Goal: Task Accomplishment & Management: Complete application form

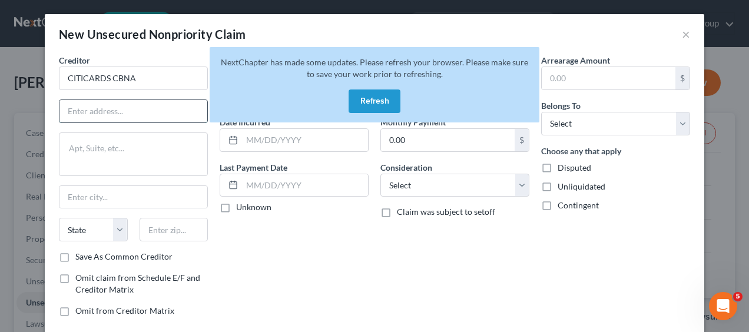
click at [153, 112] on input "text" at bounding box center [133, 111] width 148 height 22
click at [380, 101] on button "Refresh" at bounding box center [374, 101] width 52 height 24
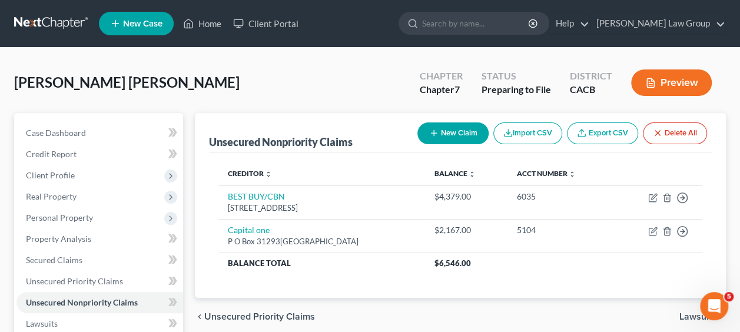
click at [465, 132] on button "New Claim" at bounding box center [452, 133] width 71 height 22
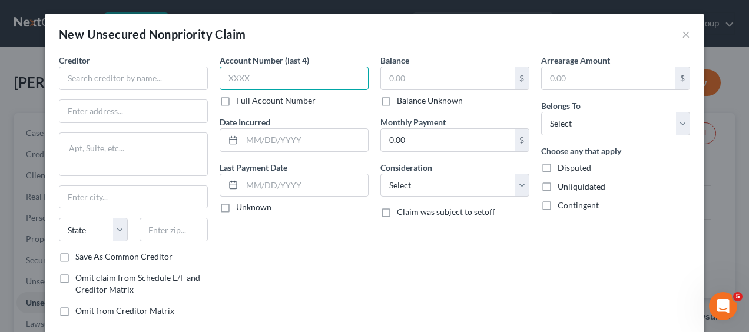
click at [266, 78] on input "text" at bounding box center [294, 79] width 149 height 24
paste input "4100"
type input "4100"
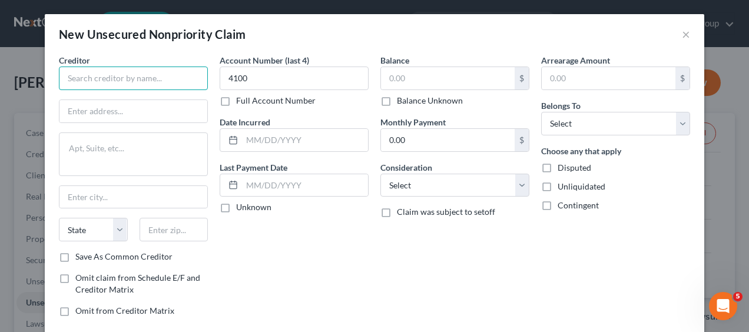
click at [164, 81] on input "text" at bounding box center [133, 79] width 149 height 24
paste input "CITICARDS CBNA"
type input "CITICARDS CBNA"
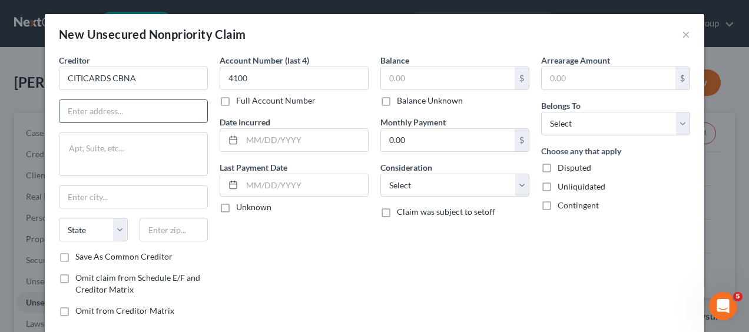
click at [99, 113] on input "text" at bounding box center [133, 111] width 148 height 22
paste input "5800 SOUTH CORPORATE PLACE [GEOGRAPHIC_DATA]"
drag, startPoint x: 201, startPoint y: 108, endPoint x: 147, endPoint y: 106, distance: 54.8
click at [147, 106] on input "5800 SOUTH CORPORATE PLACE [GEOGRAPHIC_DATA]" at bounding box center [133, 111] width 148 height 22
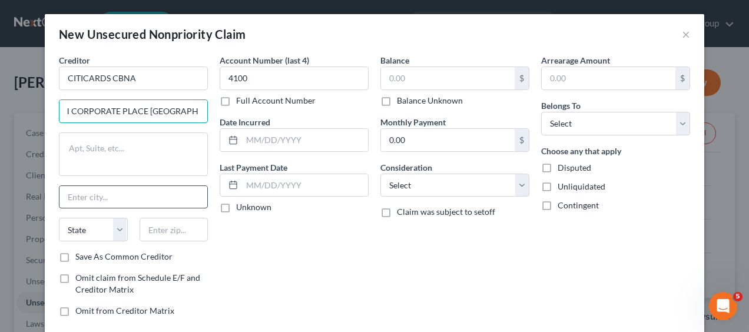
type input "5800 SOUTH CORPORATE PLACE [GEOGRAPHIC_DATA]"
click at [95, 188] on input "text" at bounding box center [133, 197] width 148 height 22
paste input "[GEOGRAPHIC_DATA]"
type input "[GEOGRAPHIC_DATA]"
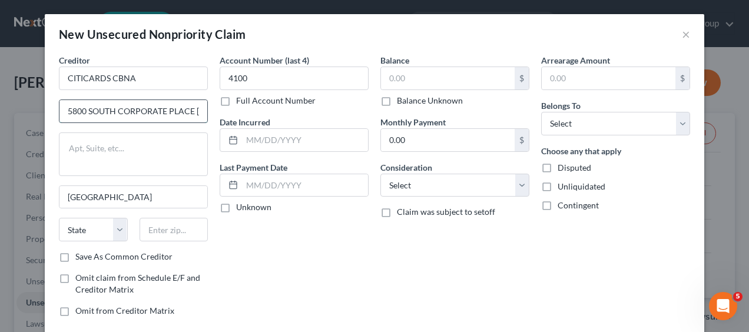
click at [195, 111] on input "5800 SOUTH CORPORATE PLACE [GEOGRAPHIC_DATA]" at bounding box center [133, 111] width 148 height 22
click at [64, 114] on input "5800 SOUTH CORPORATE PLACE [GEOGRAPHIC_DATA]" at bounding box center [133, 111] width 148 height 22
drag, startPoint x: 64, startPoint y: 114, endPoint x: 232, endPoint y: 128, distance: 168.9
click at [232, 128] on div "Creditor * CITICARDS CBNA 5800 SOUTH CORPORATE PLACE [GEOGRAPHIC_DATA] [GEOGRAP…" at bounding box center [374, 190] width 643 height 272
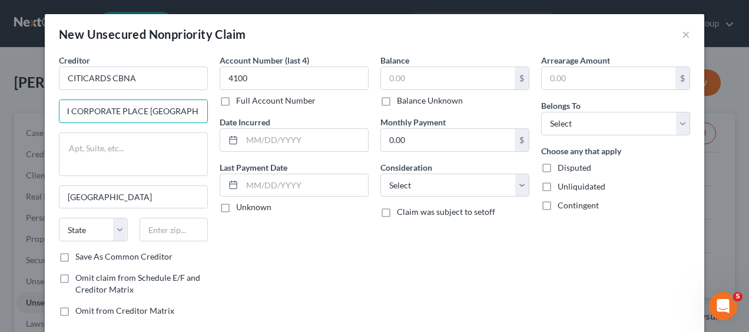
scroll to position [0, 0]
click at [118, 225] on select "State [US_STATE] AK AR AZ CA CO CT DE DC [GEOGRAPHIC_DATA] [GEOGRAPHIC_DATA] GU…" at bounding box center [93, 230] width 69 height 24
select select "43"
click at [59, 218] on select "State [US_STATE] AK AR AZ CA CO CT DE DC [GEOGRAPHIC_DATA] [GEOGRAPHIC_DATA] GU…" at bounding box center [93, 230] width 69 height 24
click at [178, 228] on input "text" at bounding box center [173, 230] width 69 height 24
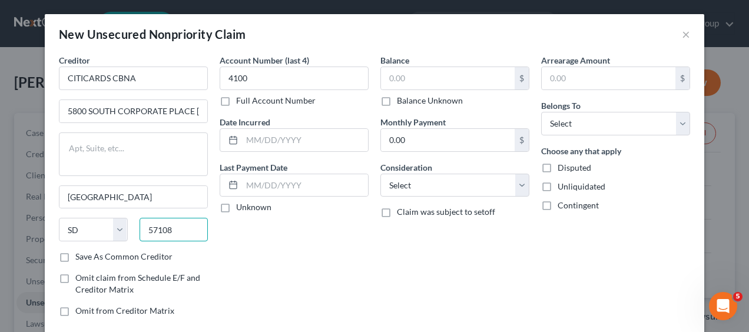
type input "57108"
type input "[GEOGRAPHIC_DATA]"
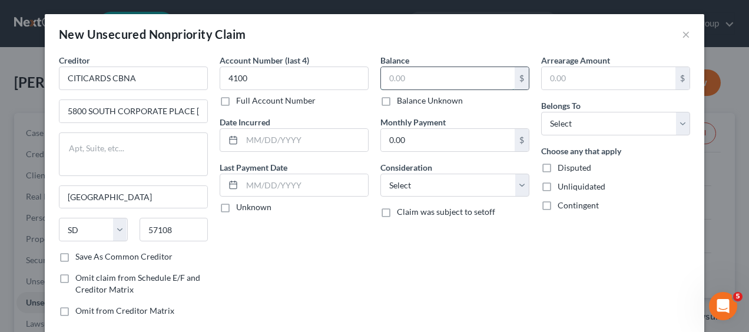
click at [420, 76] on input "text" at bounding box center [448, 78] width 134 height 22
type input "8,969"
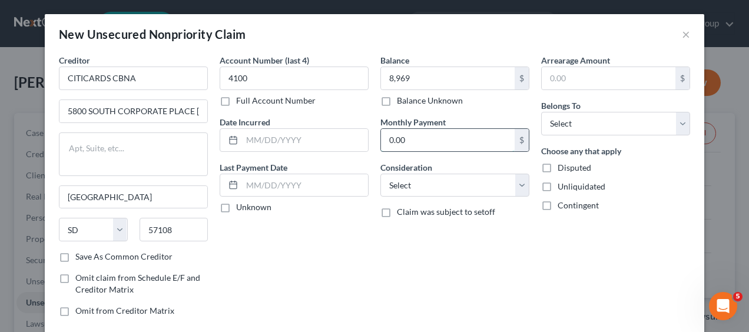
click at [421, 140] on input "0.00" at bounding box center [448, 140] width 134 height 22
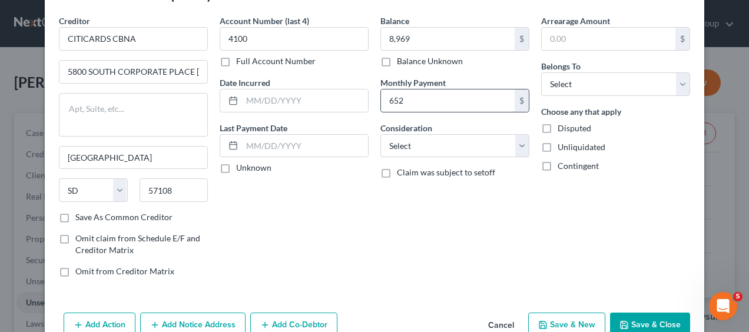
scroll to position [41, 0]
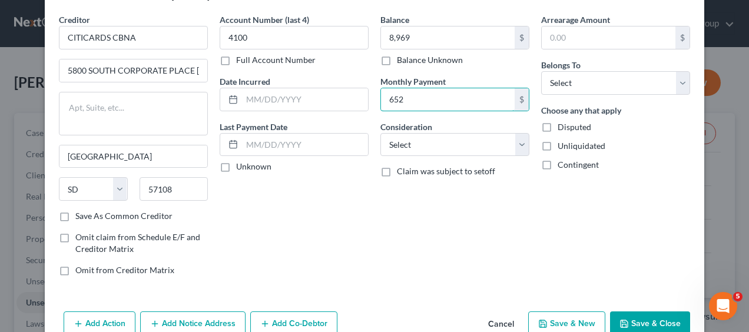
type input "652"
click at [236, 168] on label "Unknown" at bounding box center [253, 167] width 35 height 12
click at [241, 168] on input "Unknown" at bounding box center [245, 165] width 8 height 8
checkbox input "true"
click at [586, 320] on button "Save & New" at bounding box center [566, 323] width 77 height 25
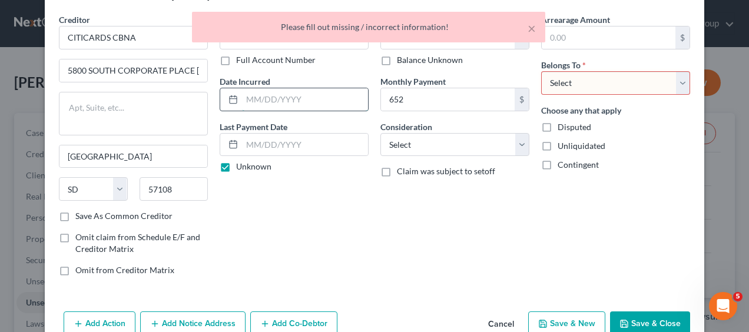
click at [290, 100] on input "text" at bounding box center [305, 99] width 126 height 22
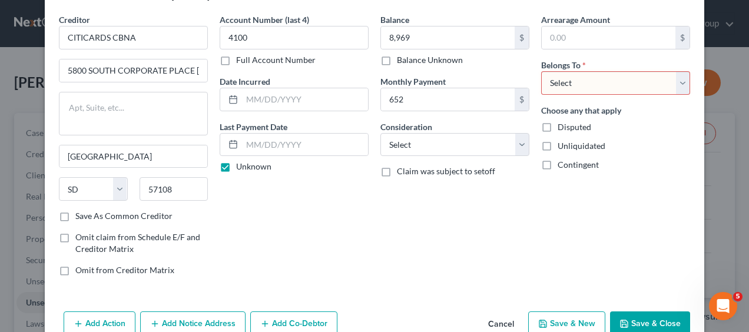
click at [674, 85] on select "Select Debtor 1 Only Debtor 2 Only Debtor 1 And Debtor 2 Only At Least One Of T…" at bounding box center [615, 83] width 149 height 24
select select "0"
click at [541, 71] on select "Select Debtor 1 Only Debtor 2 Only Debtor 1 And Debtor 2 Only At Least One Of T…" at bounding box center [615, 83] width 149 height 24
click at [568, 321] on button "Save & New" at bounding box center [566, 323] width 77 height 25
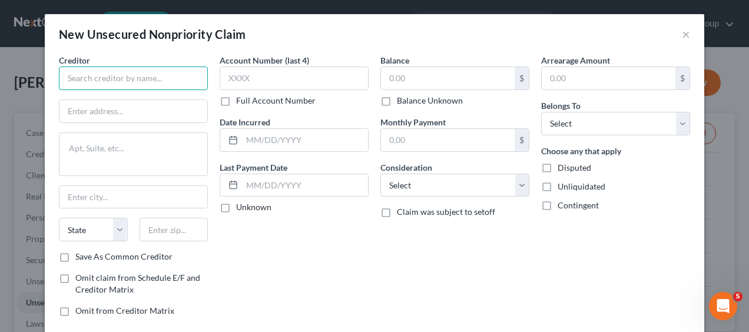
click at [138, 73] on input "text" at bounding box center [133, 79] width 149 height 24
paste input "5800 SOUTH CORPORATE PLACE [GEOGRAPHIC_DATA]"
type input "5800 SOUTH CORPORATE PLACE [GEOGRAPHIC_DATA]"
drag, startPoint x: 195, startPoint y: 77, endPoint x: 0, endPoint y: 82, distance: 195.5
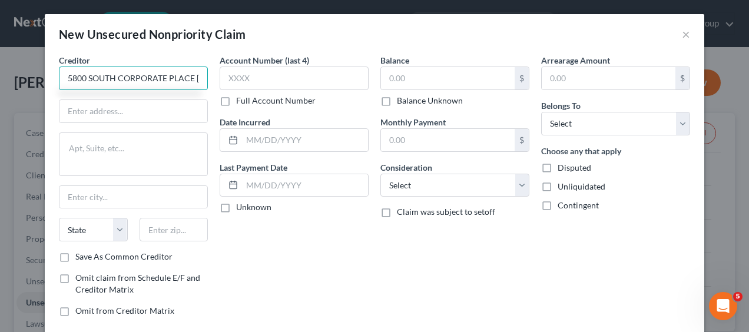
click at [0, 82] on html "Home New Case Client Portal [PERSON_NAME] Law Group [PERSON_NAME][EMAIL_ADDRESS…" at bounding box center [374, 313] width 749 height 626
click at [172, 80] on input "text" at bounding box center [133, 79] width 149 height 24
paste input "DISCOVER BANK"
type input "DISCOVER BANK"
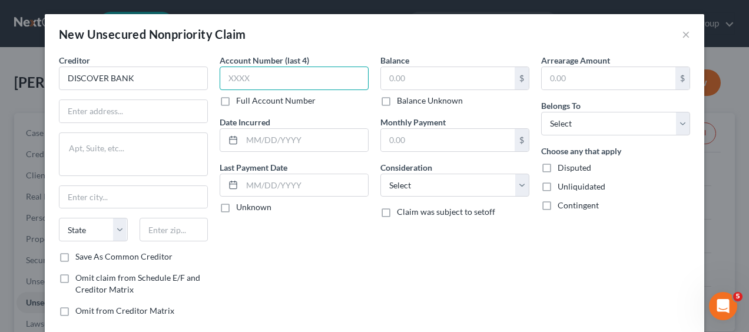
click at [257, 81] on input "text" at bounding box center [294, 79] width 149 height 24
click at [266, 77] on input "text" at bounding box center [294, 79] width 149 height 24
paste input "6011"
type input "6011"
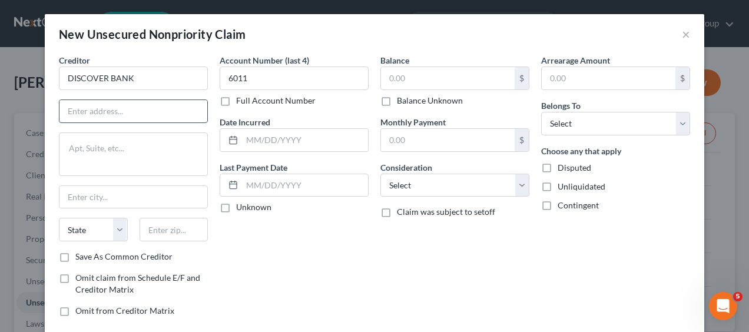
click at [137, 104] on input "text" at bounding box center [133, 111] width 148 height 22
click at [87, 108] on input "text" at bounding box center [133, 111] width 148 height 22
paste input "PO BOX 30939"
type input "PO BOX 30939"
click at [92, 194] on input "text" at bounding box center [133, 197] width 148 height 22
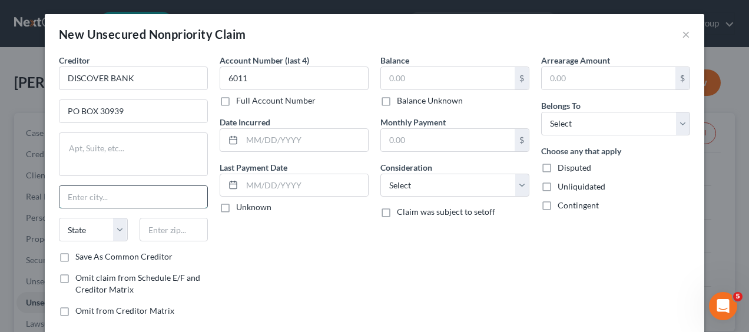
click at [64, 197] on input "text" at bounding box center [133, 197] width 148 height 22
paste input "[GEOGRAPHIC_DATA]"
type input "[GEOGRAPHIC_DATA]"
click at [114, 232] on select "State [US_STATE] AK AR AZ CA CO CT DE DC [GEOGRAPHIC_DATA] [GEOGRAPHIC_DATA] GU…" at bounding box center [93, 230] width 69 height 24
select select "46"
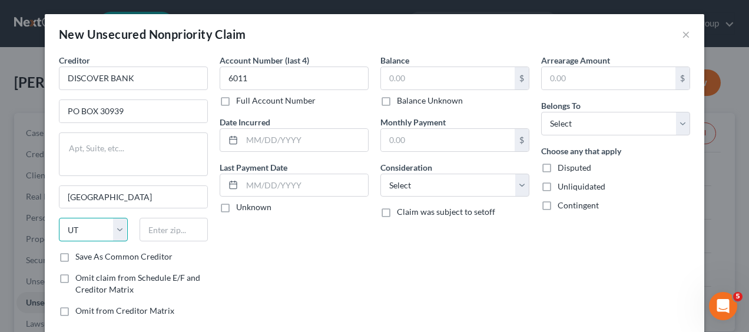
click at [59, 218] on select "State [US_STATE] AK AR AZ CA CO CT DE DC [GEOGRAPHIC_DATA] [GEOGRAPHIC_DATA] GU…" at bounding box center [93, 230] width 69 height 24
click at [165, 227] on input "text" at bounding box center [173, 230] width 69 height 24
type input "84130"
type input "[GEOGRAPHIC_DATA]"
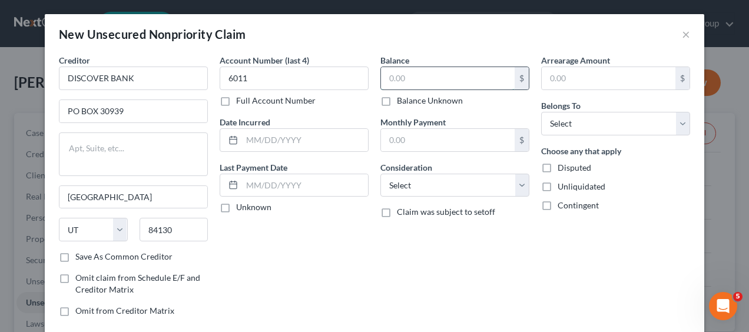
click at [413, 75] on input "text" at bounding box center [448, 78] width 134 height 22
type input "2,679"
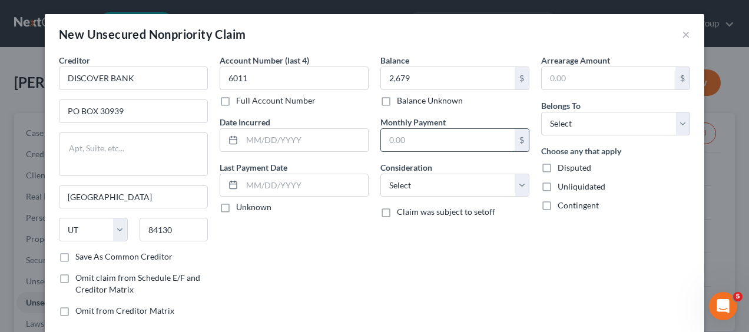
click at [416, 137] on input "text" at bounding box center [448, 140] width 134 height 22
type input "197"
click at [236, 207] on label "Unknown" at bounding box center [253, 207] width 35 height 12
click at [241, 207] on input "Unknown" at bounding box center [245, 205] width 8 height 8
checkbox input "true"
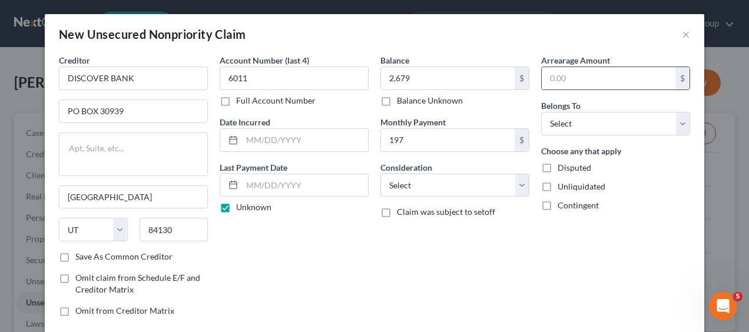
click at [675, 79] on div "$" at bounding box center [682, 78] width 14 height 22
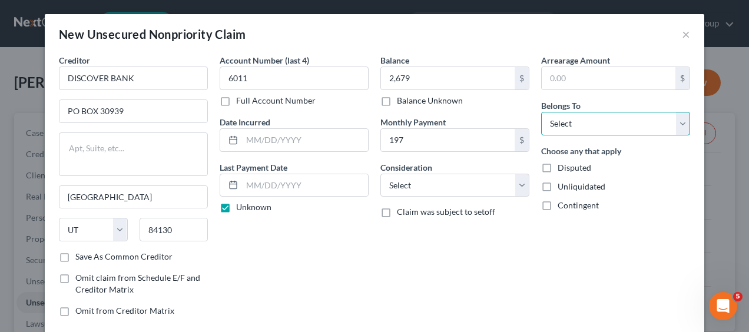
click at [674, 126] on select "Select Debtor 1 Only Debtor 2 Only Debtor 1 And Debtor 2 Only At Least One Of T…" at bounding box center [615, 124] width 149 height 24
select select "0"
click at [541, 112] on select "Select Debtor 1 Only Debtor 2 Only Debtor 1 And Debtor 2 Only At Least One Of T…" at bounding box center [615, 124] width 149 height 24
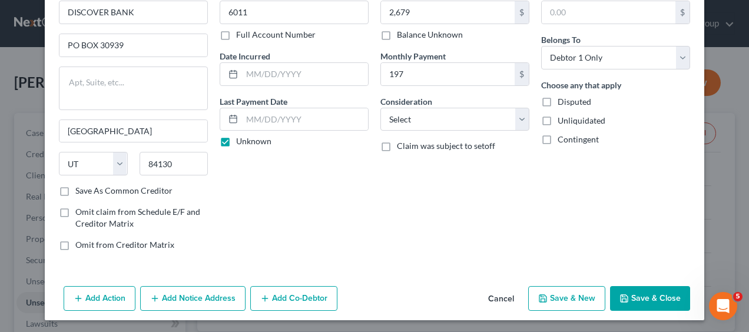
click at [560, 292] on button "Save & New" at bounding box center [566, 298] width 77 height 25
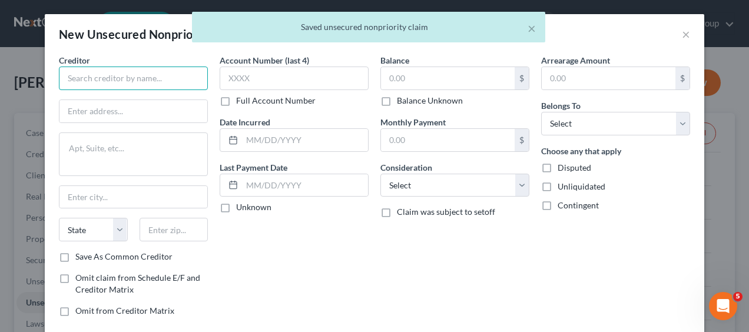
click at [132, 79] on input "text" at bounding box center [133, 79] width 149 height 24
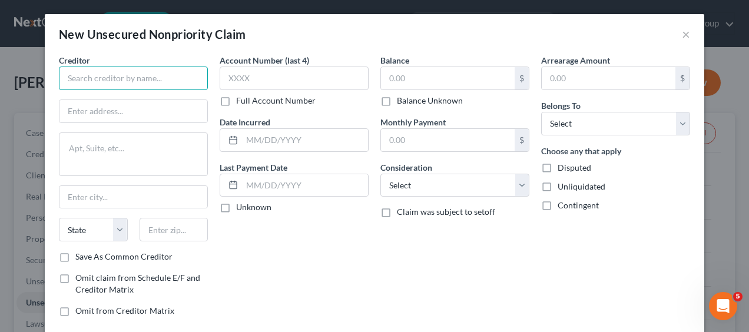
click at [82, 79] on input "text" at bounding box center [133, 79] width 149 height 24
paste input "SYNCB/AMAZON PLCC"
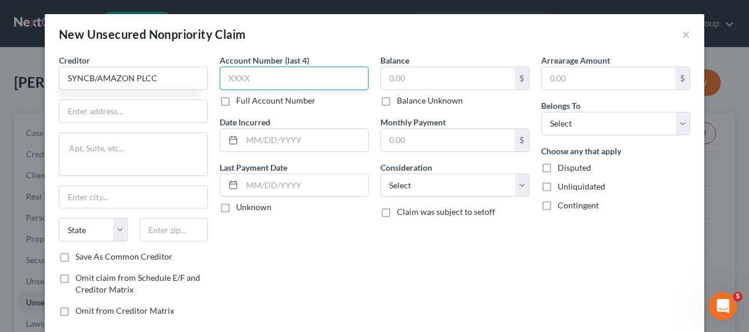
click at [282, 82] on input "text" at bounding box center [294, 79] width 149 height 24
type input "SYNCB/AMAZON PLCC"
click at [247, 78] on input "text" at bounding box center [294, 79] width 149 height 24
paste input "6045"
type input "6045"
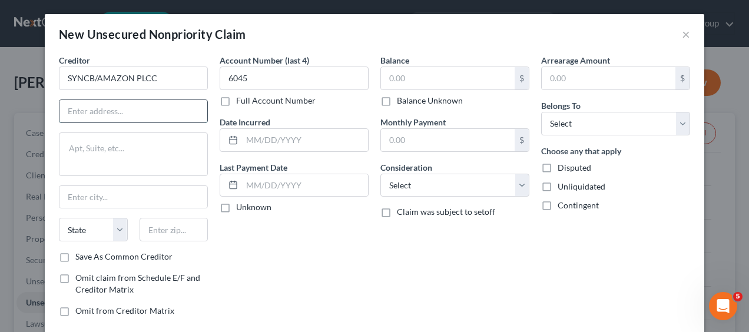
click at [141, 109] on input "text" at bounding box center [133, 111] width 148 height 22
click at [122, 109] on input "text" at bounding box center [133, 111] width 148 height 22
paste input "po box 71737"
type input "po box 71737"
click at [95, 191] on input "text" at bounding box center [133, 197] width 148 height 22
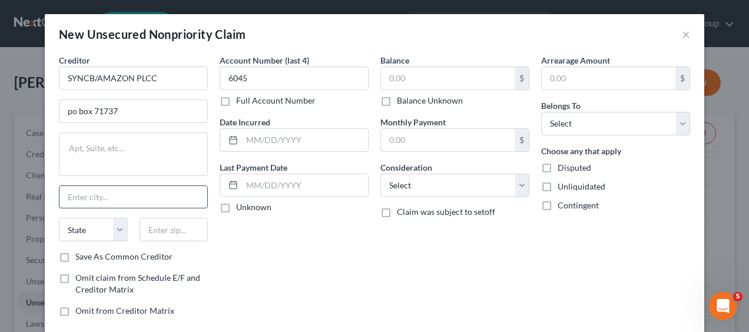
click at [99, 191] on input "text" at bounding box center [133, 197] width 148 height 22
paste input "[GEOGRAPHIC_DATA]"
type input "[GEOGRAPHIC_DATA]"
click at [114, 231] on select "State [US_STATE] AK AR AZ CA CO CT DE DC [GEOGRAPHIC_DATA] [GEOGRAPHIC_DATA] GU…" at bounding box center [93, 230] width 69 height 24
click at [115, 229] on select "State [US_STATE] AK AR AZ CA CO CT DE DC [GEOGRAPHIC_DATA] [GEOGRAPHIC_DATA] GU…" at bounding box center [93, 230] width 69 height 24
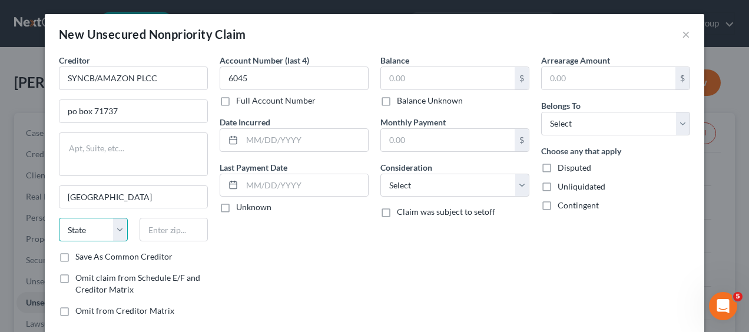
select select "39"
click at [59, 218] on select "State [US_STATE] AK AR AZ CA CO CT DE DC [GEOGRAPHIC_DATA] [GEOGRAPHIC_DATA] GU…" at bounding box center [93, 230] width 69 height 24
click at [167, 232] on input "text" at bounding box center [173, 230] width 69 height 24
type input "19176"
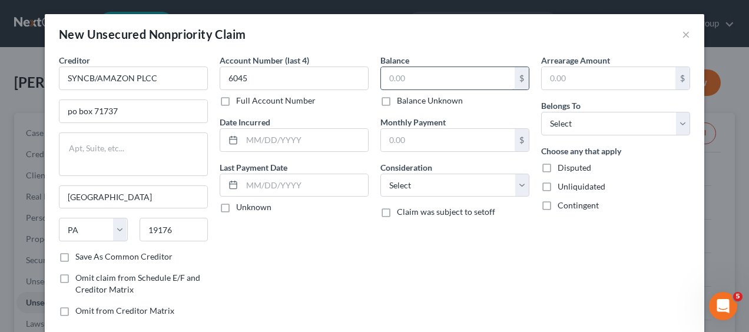
click at [411, 79] on input "text" at bounding box center [448, 78] width 134 height 22
type input "5,152"
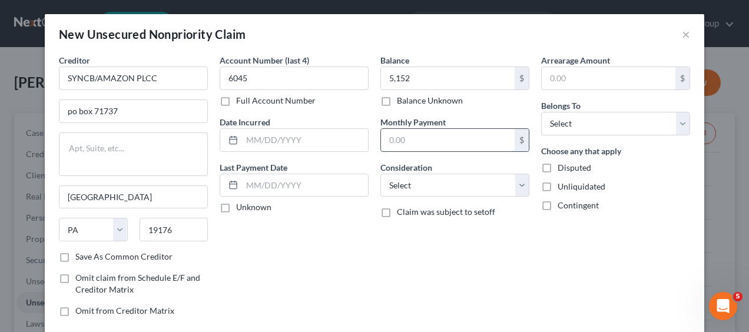
click at [405, 139] on input "text" at bounding box center [448, 140] width 134 height 22
type input "231"
click at [236, 208] on label "Unknown" at bounding box center [253, 207] width 35 height 12
click at [241, 208] on input "Unknown" at bounding box center [245, 205] width 8 height 8
checkbox input "true"
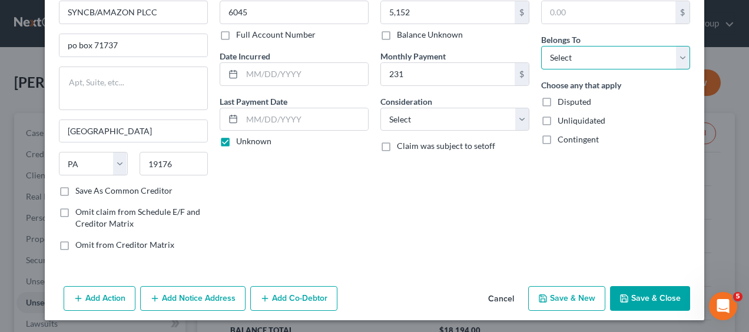
click at [682, 60] on select "Select Debtor 1 Only Debtor 2 Only Debtor 1 And Debtor 2 Only At Least One Of T…" at bounding box center [615, 58] width 149 height 24
select select "0"
click at [541, 46] on select "Select Debtor 1 Only Debtor 2 Only Debtor 1 And Debtor 2 Only At Least One Of T…" at bounding box center [615, 58] width 149 height 24
click at [569, 293] on button "Save & New" at bounding box center [566, 298] width 77 height 25
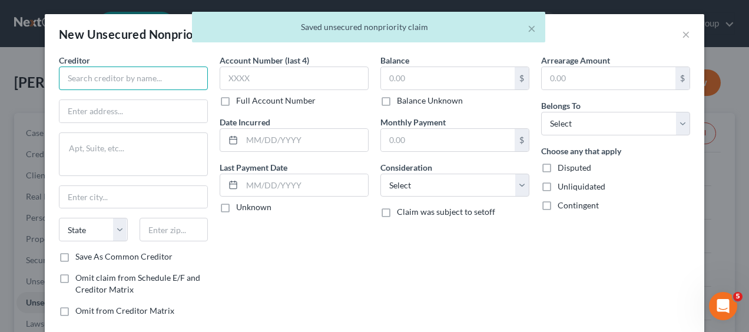
click at [126, 78] on input "text" at bounding box center [133, 79] width 149 height 24
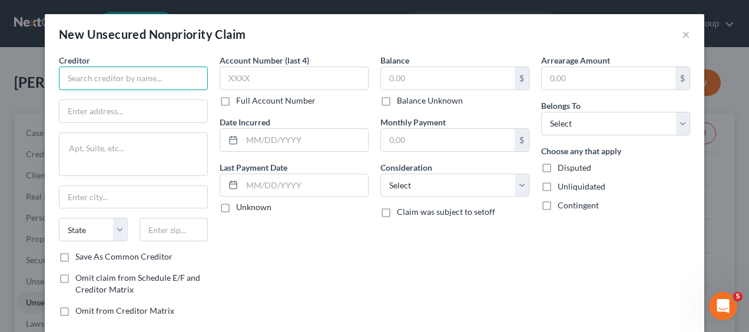
click at [159, 84] on input "text" at bounding box center [133, 79] width 149 height 24
paste input "SYNCB/[PERSON_NAME] [PERSON_NAME]"
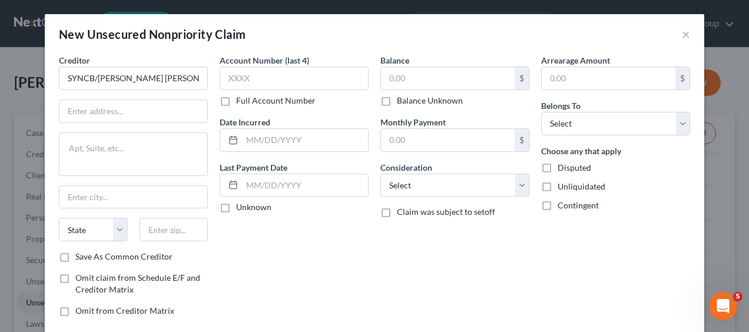
type input "SYNCB/[PERSON_NAME] [PERSON_NAME]"
click at [267, 78] on input "text" at bounding box center [294, 79] width 149 height 24
paste input "6008"
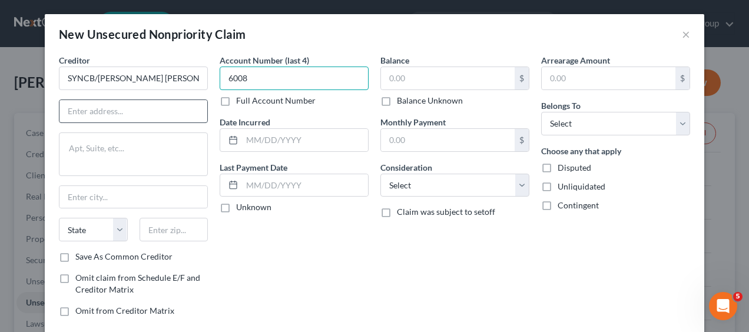
type input "6008"
click at [122, 106] on input "text" at bounding box center [133, 111] width 148 height 22
click at [128, 109] on input "text" at bounding box center [133, 111] width 148 height 22
paste input "PO BOX 71729"
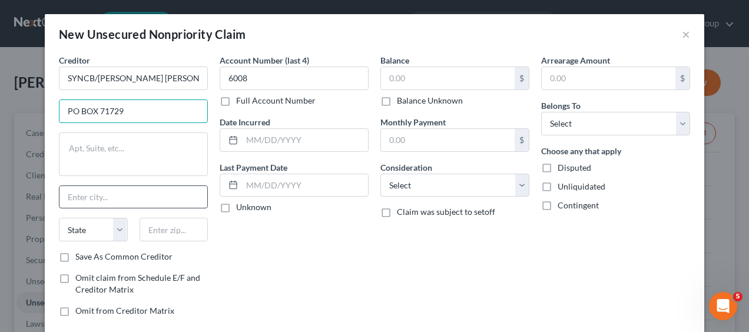
type input "PO BOX 71729"
click at [83, 192] on input "text" at bounding box center [133, 197] width 148 height 22
click at [97, 194] on input "PHILADEPHIA" at bounding box center [133, 197] width 148 height 22
type input "[GEOGRAPHIC_DATA]"
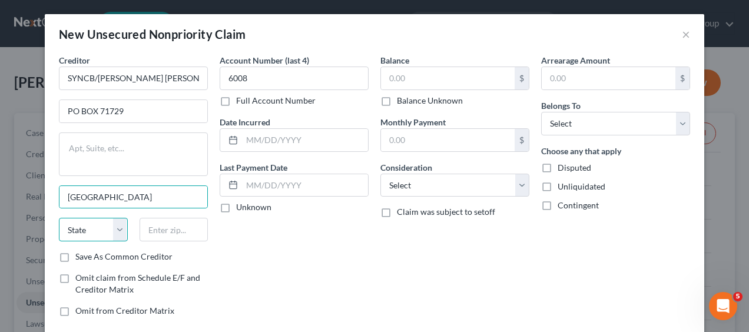
click at [118, 233] on select "State [US_STATE] AK AR AZ CA CO CT DE DC [GEOGRAPHIC_DATA] [GEOGRAPHIC_DATA] GU…" at bounding box center [93, 230] width 69 height 24
select select "39"
click at [59, 218] on select "State [US_STATE] AK AR AZ CA CO CT DE DC [GEOGRAPHIC_DATA] [GEOGRAPHIC_DATA] GU…" at bounding box center [93, 230] width 69 height 24
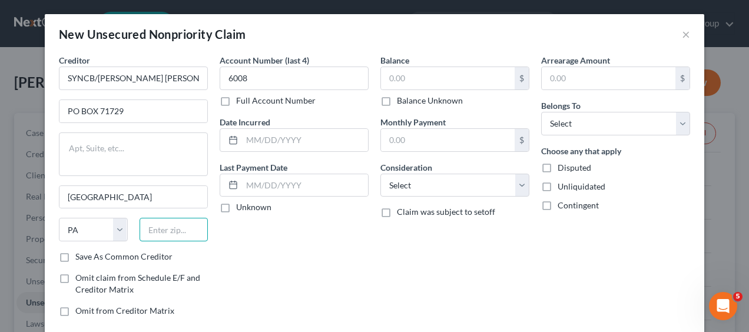
click at [157, 236] on input "text" at bounding box center [173, 230] width 69 height 24
type input "19176"
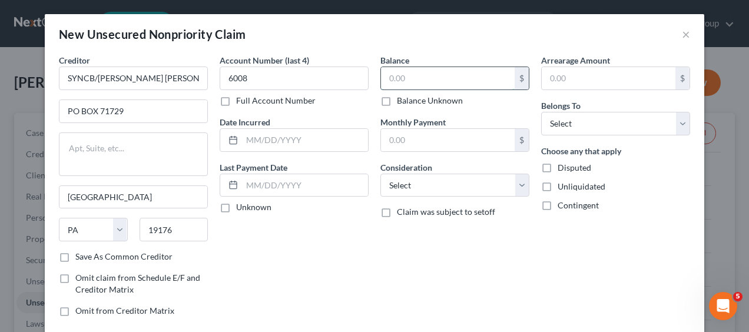
click at [408, 78] on input "text" at bounding box center [448, 78] width 134 height 22
type input "940"
click at [397, 137] on input "text" at bounding box center [448, 140] width 134 height 22
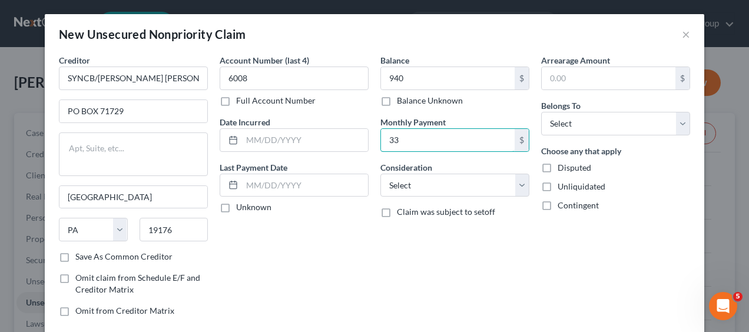
type input "33"
click at [236, 209] on label "Unknown" at bounding box center [253, 207] width 35 height 12
click at [241, 209] on input "Unknown" at bounding box center [245, 205] width 8 height 8
checkbox input "true"
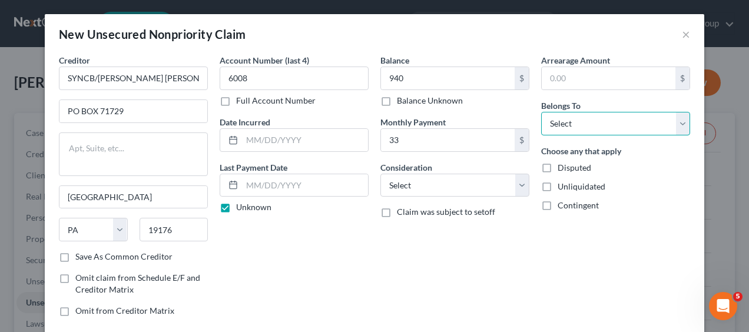
click at [679, 119] on select "Select Debtor 1 Only Debtor 2 Only Debtor 1 And Debtor 2 Only At Least One Of T…" at bounding box center [615, 124] width 149 height 24
select select "0"
click at [541, 112] on select "Select Debtor 1 Only Debtor 2 Only Debtor 1 And Debtor 2 Only At Least One Of T…" at bounding box center [615, 124] width 149 height 24
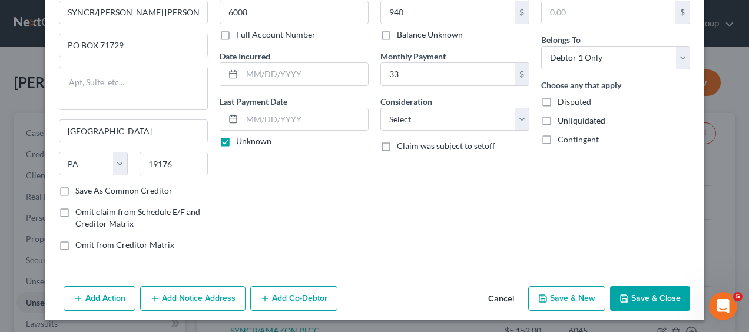
click at [567, 291] on button "Save & New" at bounding box center [566, 298] width 77 height 25
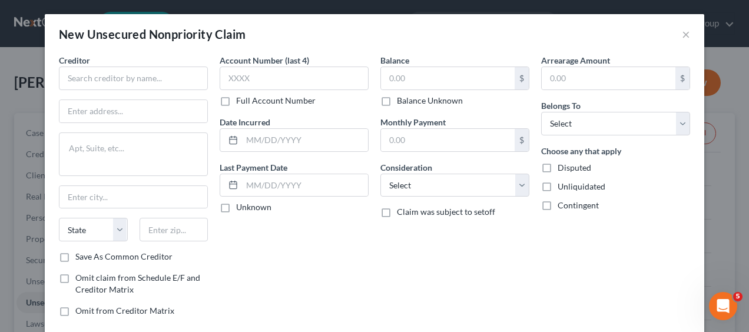
type input "940.00"
type input "33.00"
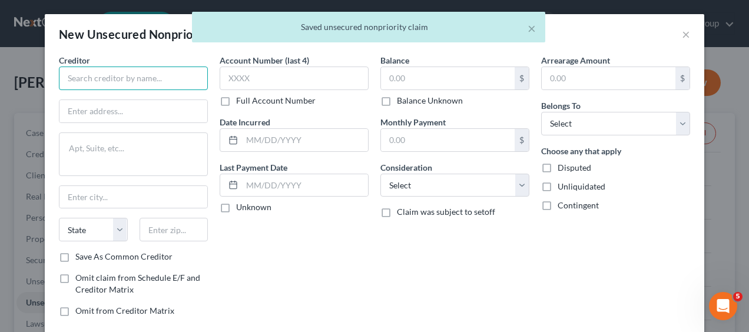
click at [155, 78] on input "text" at bounding box center [133, 79] width 149 height 24
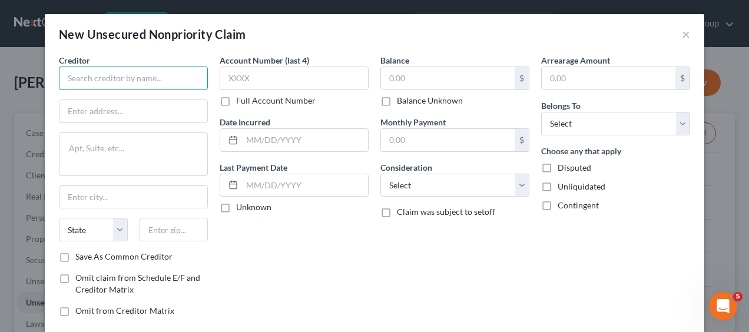
click at [141, 79] on input "text" at bounding box center [133, 79] width 149 height 24
paste input "SYNCB/JEWELRY CUSTOM"
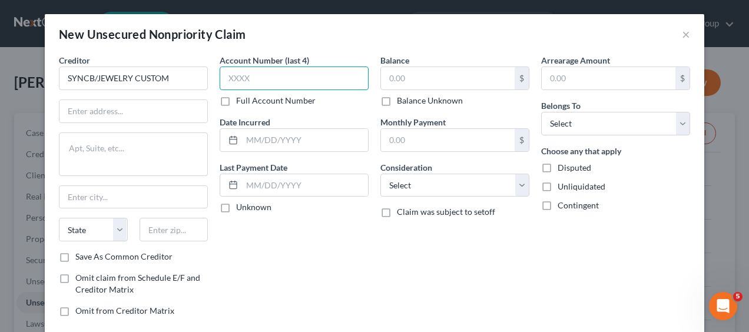
click at [254, 75] on input "text" at bounding box center [294, 79] width 149 height 24
type input "SYNCB/JEWELRY CUSTOM"
click at [285, 89] on input "text" at bounding box center [294, 79] width 149 height 24
click at [287, 73] on input "text" at bounding box center [294, 79] width 149 height 24
paste input "5046"
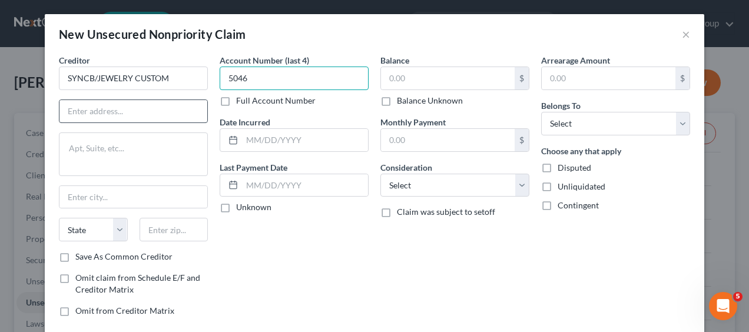
type input "5046"
click at [129, 107] on input "text" at bounding box center [133, 111] width 148 height 22
click at [107, 109] on input "text" at bounding box center [133, 111] width 148 height 22
paste input "PO BOX 965036"
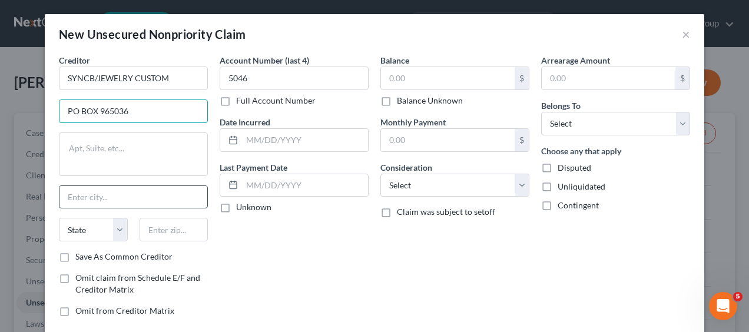
type input "PO BOX 965036"
click at [103, 195] on input "text" at bounding box center [133, 197] width 148 height 22
click at [108, 196] on input "text" at bounding box center [133, 197] width 148 height 22
type input "Orlando"
click at [119, 224] on select "State [US_STATE] AK AR AZ CA CO CT DE DC [GEOGRAPHIC_DATA] [GEOGRAPHIC_DATA] GU…" at bounding box center [93, 230] width 69 height 24
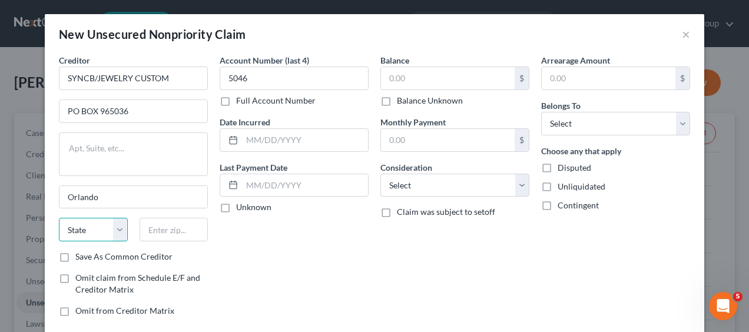
select select "9"
click at [59, 218] on select "State [US_STATE] AK AR AZ CA CO CT DE DC [GEOGRAPHIC_DATA] [GEOGRAPHIC_DATA] GU…" at bounding box center [93, 230] width 69 height 24
click at [152, 224] on input "text" at bounding box center [173, 230] width 69 height 24
click at [187, 225] on input "text" at bounding box center [173, 230] width 69 height 24
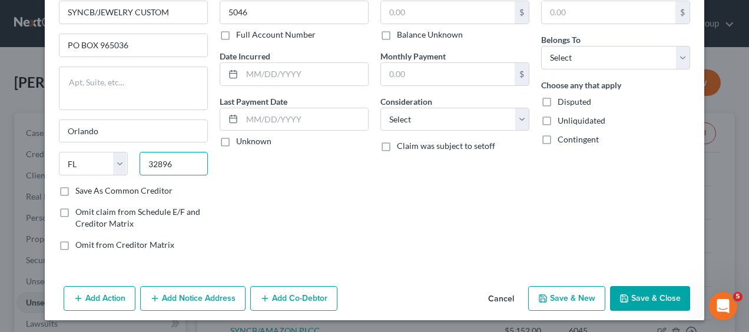
type input "32896"
click at [236, 145] on label "Unknown" at bounding box center [253, 141] width 35 height 12
click at [241, 143] on input "Unknown" at bounding box center [245, 139] width 8 height 8
checkbox input "true"
drag, startPoint x: 180, startPoint y: 8, endPoint x: 0, endPoint y: 12, distance: 180.1
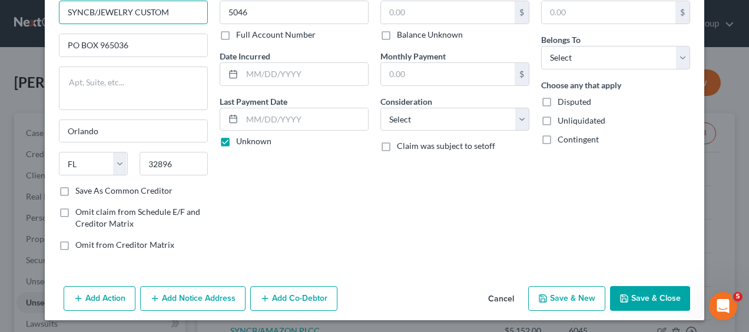
click at [0, 12] on html "Home New Case Client Portal [PERSON_NAME] Law Group [PERSON_NAME][EMAIL_ADDRESS…" at bounding box center [374, 313] width 749 height 626
paste input "SYNCB/SWEETWATER SOUND"
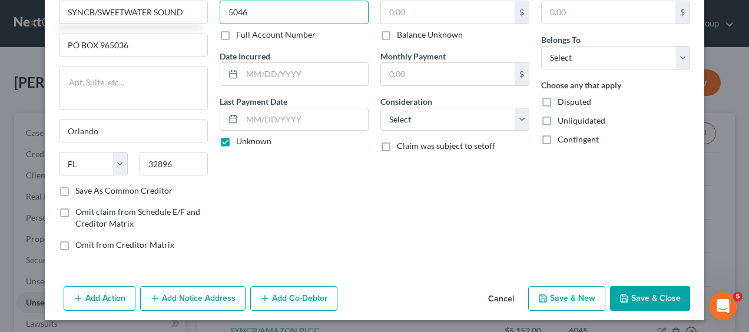
click at [300, 14] on input "5046" at bounding box center [294, 13] width 149 height 24
type input "SYNCB/SWEETWATER SOUND"
drag, startPoint x: 314, startPoint y: 7, endPoint x: 102, endPoint y: 14, distance: 212.0
click at [102, 14] on div "Creditor * SYNCB/SWEETWATER SOUND PO BOX 965036 [GEOGRAPHIC_DATA] [US_STATE] AK…" at bounding box center [374, 124] width 643 height 272
paste input "6034"
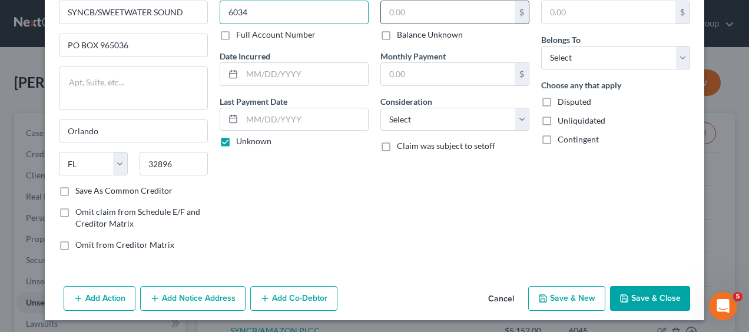
type input "6034"
click at [434, 8] on input "text" at bounding box center [448, 12] width 134 height 22
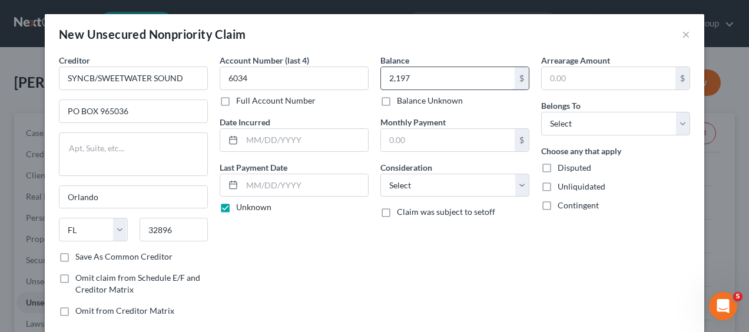
scroll to position [1, 0]
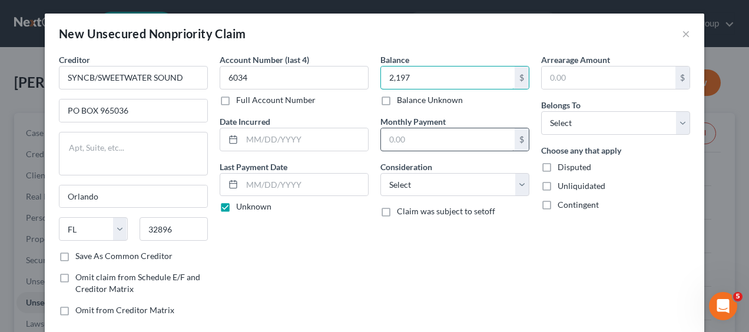
type input "2,197"
click at [408, 142] on input "text" at bounding box center [448, 139] width 134 height 22
type input "117"
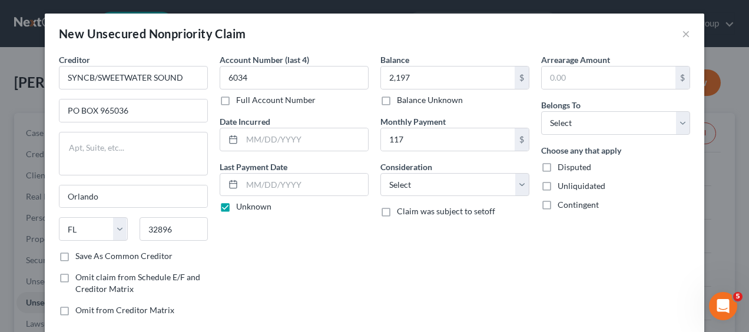
click at [690, 114] on div "Arrearage Amount $ Belongs To * Select Debtor 1 Only Debtor 2 Only Debtor 1 And…" at bounding box center [615, 190] width 161 height 272
click at [680, 121] on select "Select Debtor 1 Only Debtor 2 Only Debtor 1 And Debtor 2 Only At Least One Of T…" at bounding box center [615, 123] width 149 height 24
select select "0"
click at [541, 111] on select "Select Debtor 1 Only Debtor 2 Only Debtor 1 And Debtor 2 Only At Least One Of T…" at bounding box center [615, 123] width 149 height 24
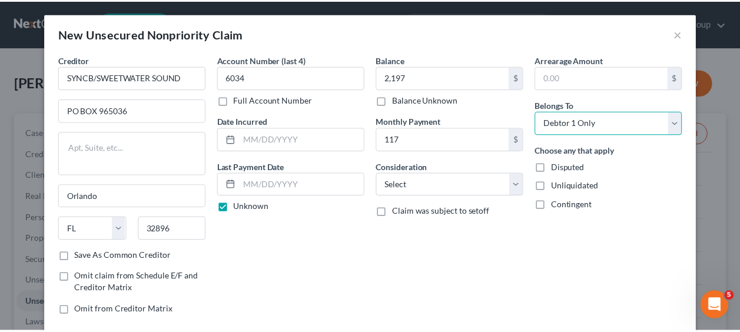
scroll to position [66, 0]
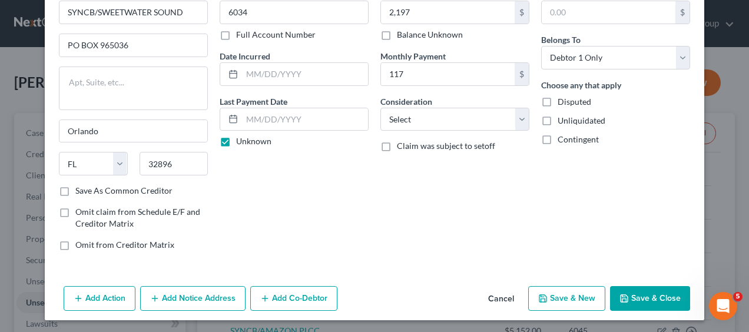
click at [564, 296] on button "Save & New" at bounding box center [566, 298] width 77 height 25
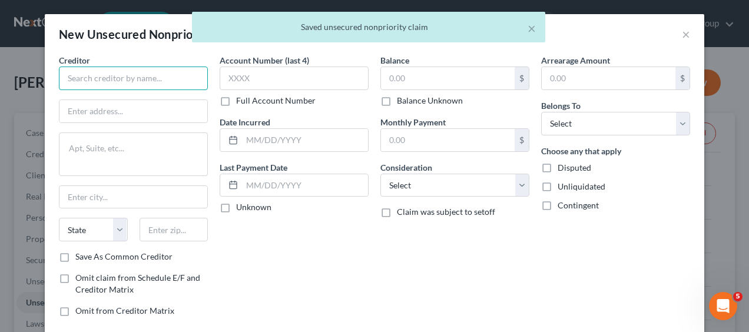
click at [140, 84] on input "text" at bounding box center [133, 79] width 149 height 24
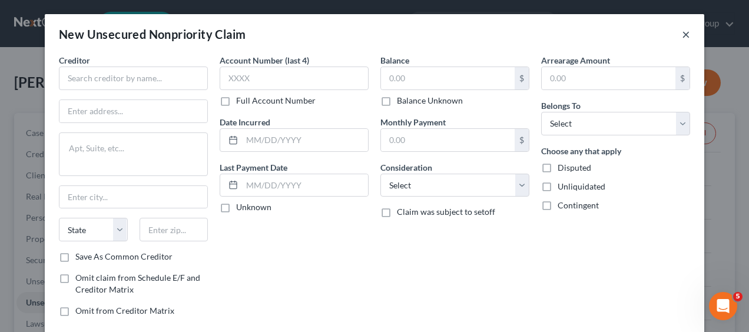
click at [682, 36] on button "×" at bounding box center [686, 34] width 8 height 14
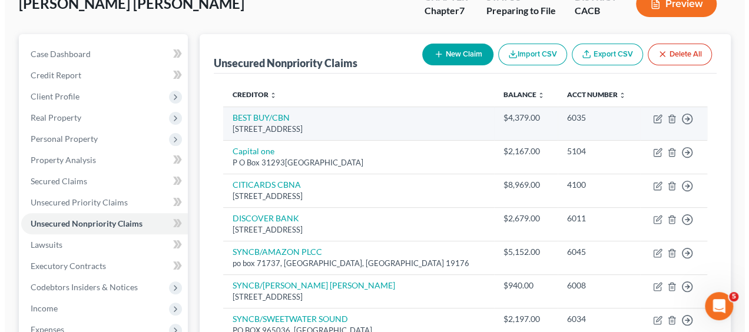
scroll to position [78, 0]
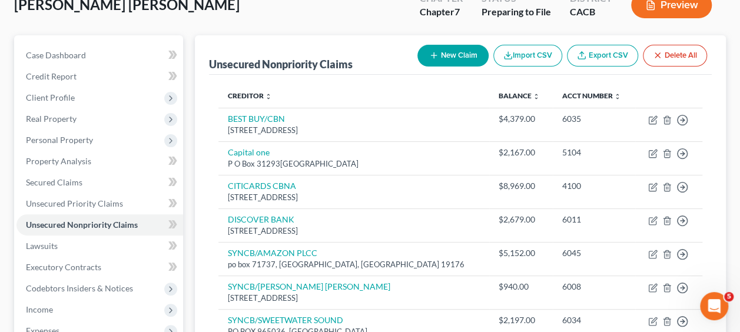
click at [459, 52] on button "New Claim" at bounding box center [452, 56] width 71 height 22
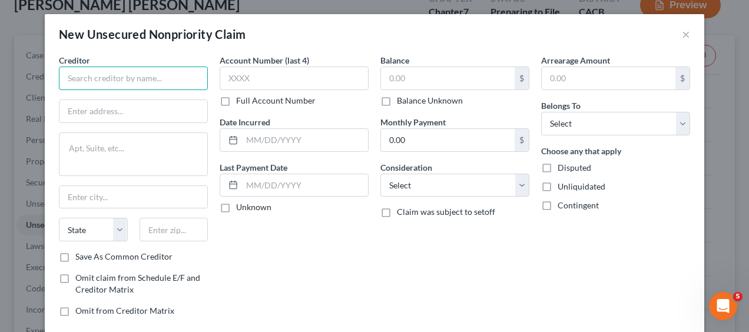
click at [162, 78] on input "text" at bounding box center [133, 79] width 149 height 24
click at [162, 81] on input "text" at bounding box center [133, 79] width 149 height 24
paste input "THE HOME DEPOT/[GEOGRAPHIC_DATA]"
type input "THE HOME DEPOT/[GEOGRAPHIC_DATA]"
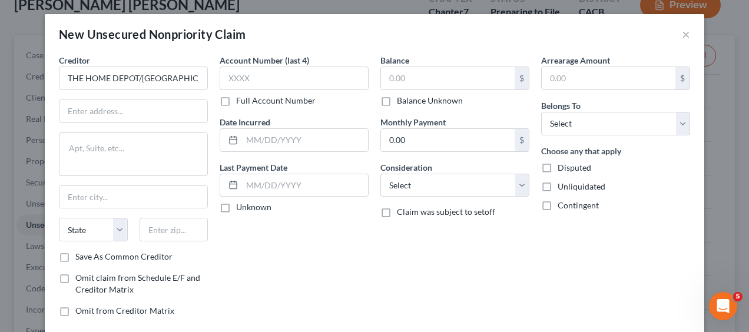
click at [267, 66] on label "Account Number (last 4)" at bounding box center [264, 60] width 89 height 12
click at [264, 73] on input "text" at bounding box center [294, 79] width 149 height 24
click at [298, 77] on input "text" at bounding box center [294, 79] width 149 height 24
paste input "6035"
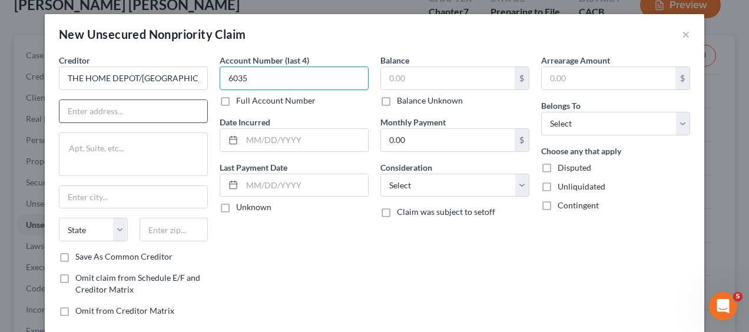
type input "6035"
click at [70, 111] on input "text" at bounding box center [133, 111] width 148 height 22
click at [78, 113] on input "text" at bounding box center [133, 111] width 148 height 22
paste input "[STREET_ADDRESS]"
type input "[STREET_ADDRESS]"
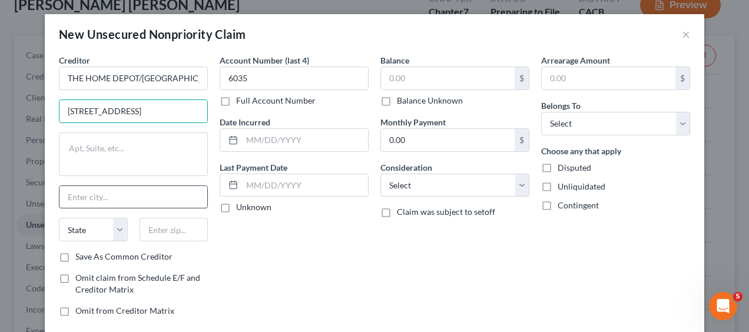
click at [141, 190] on input "text" at bounding box center [133, 197] width 148 height 22
paste input "[GEOGRAPHIC_DATA]"
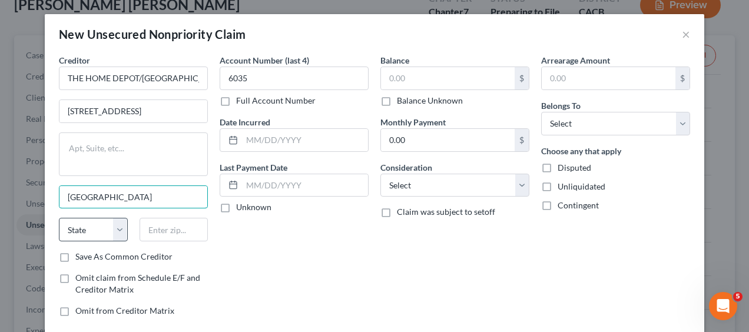
type input "[GEOGRAPHIC_DATA]"
click at [116, 222] on select "State [US_STATE] AK AR AZ CA CO CT DE DC [GEOGRAPHIC_DATA] [GEOGRAPHIC_DATA] GU…" at bounding box center [93, 230] width 69 height 24
select select "43"
click at [94, 215] on div "Creditor * THE HOME DEPOT/[GEOGRAPHIC_DATA] 5800 [GEOGRAPHIC_DATA] [GEOGRAPHIC_…" at bounding box center [133, 152] width 149 height 197
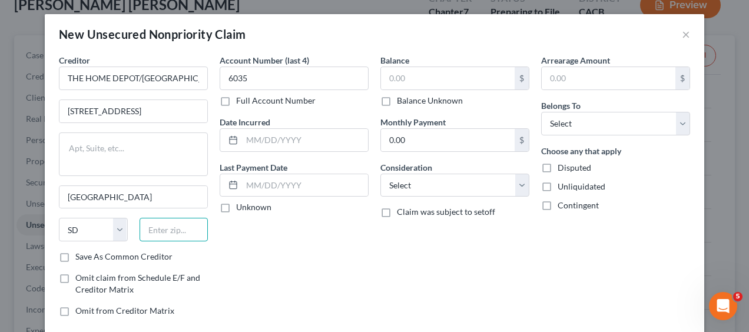
click at [159, 228] on input "text" at bounding box center [173, 230] width 69 height 24
type input "57108"
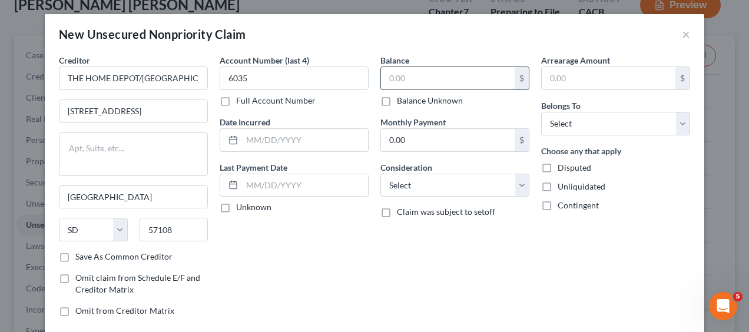
click at [429, 82] on input "text" at bounding box center [448, 78] width 134 height 22
type input "[GEOGRAPHIC_DATA]"
type input "443"
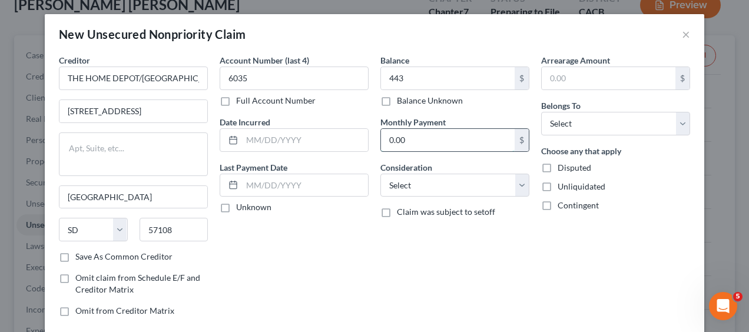
click at [401, 132] on input "0.00" at bounding box center [448, 140] width 134 height 22
type input "53"
click at [236, 212] on label "Unknown" at bounding box center [253, 207] width 35 height 12
click at [241, 209] on input "Unknown" at bounding box center [245, 205] width 8 height 8
checkbox input "true"
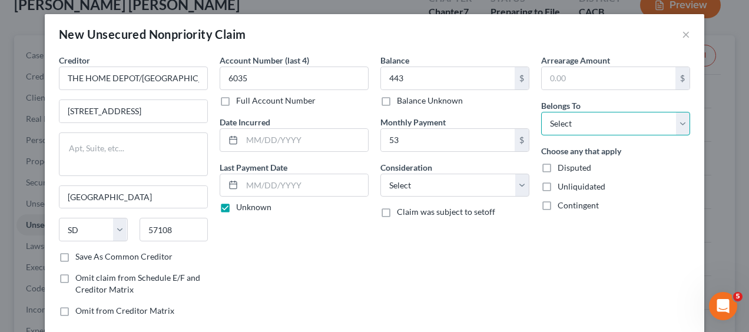
click at [673, 122] on select "Select Debtor 1 Only Debtor 2 Only Debtor 1 And Debtor 2 Only At Least One Of T…" at bounding box center [615, 124] width 149 height 24
select select "0"
click at [541, 112] on select "Select Debtor 1 Only Debtor 2 Only Debtor 1 And Debtor 2 Only At Least One Of T…" at bounding box center [615, 124] width 149 height 24
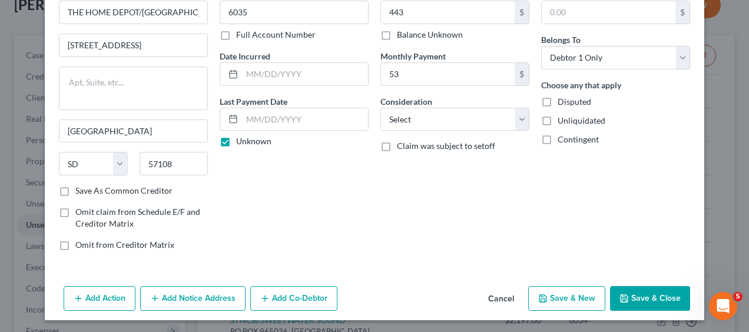
click at [565, 295] on button "Save & New" at bounding box center [566, 298] width 77 height 25
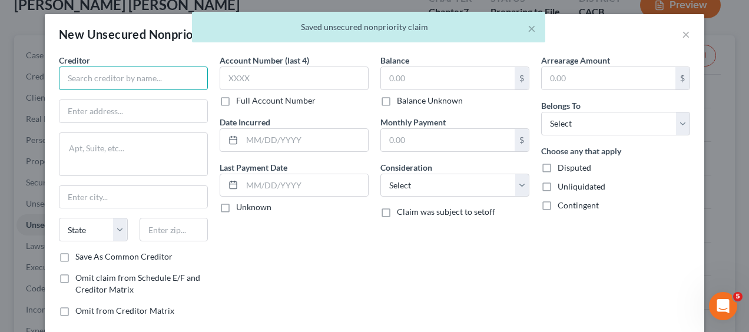
click at [139, 77] on input "text" at bounding box center [133, 79] width 149 height 24
paste input "CAPITAL ONE5"
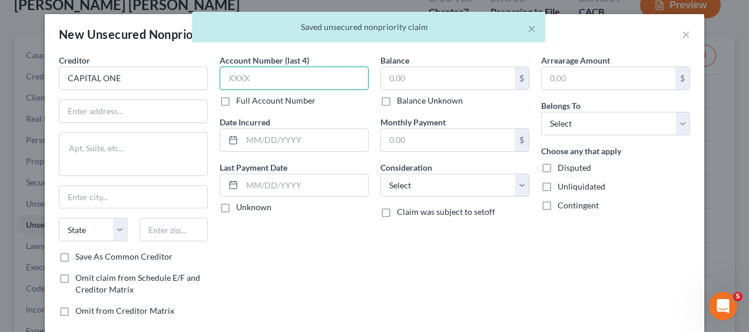
click at [228, 73] on input "text" at bounding box center [294, 79] width 149 height 24
type input "CAPITAL ONE"
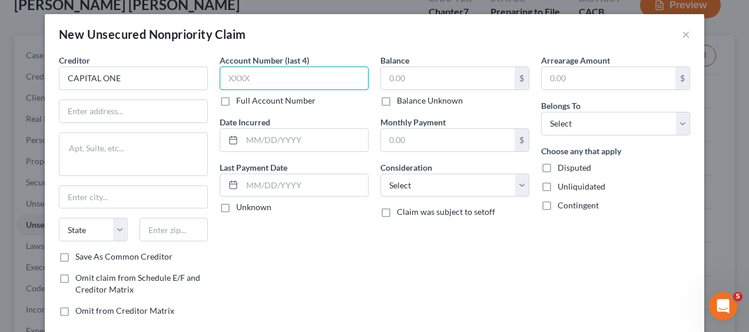
paste input "5178"
type input "5178"
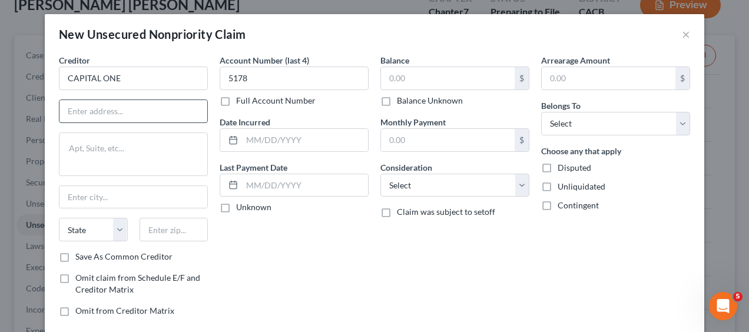
click at [124, 115] on input "text" at bounding box center [133, 111] width 148 height 22
click at [159, 113] on input "text" at bounding box center [133, 111] width 148 height 22
paste input "P O Box 31293"
type input "P O Box 31293"
click at [100, 198] on input "text" at bounding box center [133, 197] width 148 height 22
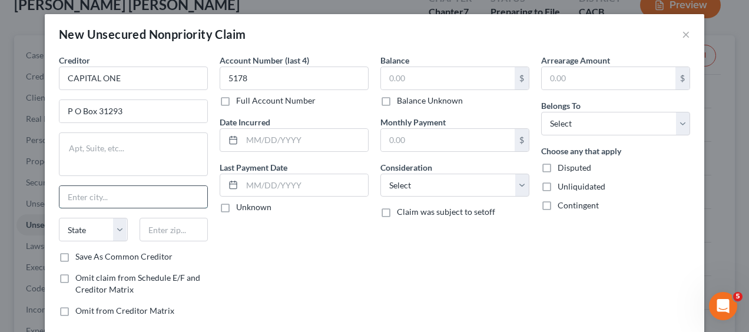
paste input "[GEOGRAPHIC_DATA]"
type input "[GEOGRAPHIC_DATA]"
click at [119, 221] on select "State [US_STATE] AK AR AZ CA CO CT DE DC [GEOGRAPHIC_DATA] [GEOGRAPHIC_DATA] GU…" at bounding box center [93, 230] width 69 height 24
select select "46"
click at [59, 218] on select "State [US_STATE] AK AR AZ CA CO CT DE DC [GEOGRAPHIC_DATA] [GEOGRAPHIC_DATA] GU…" at bounding box center [93, 230] width 69 height 24
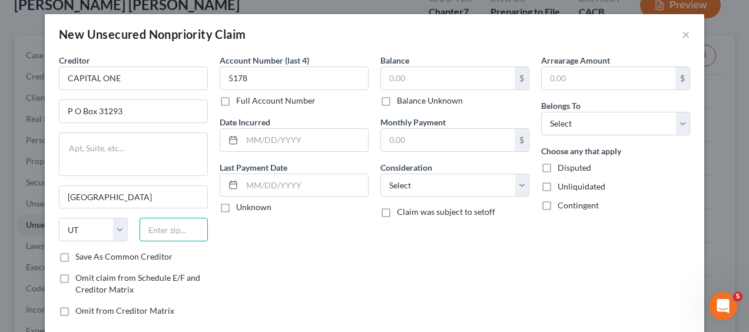
click at [148, 225] on input "text" at bounding box center [173, 230] width 69 height 24
type input "84131"
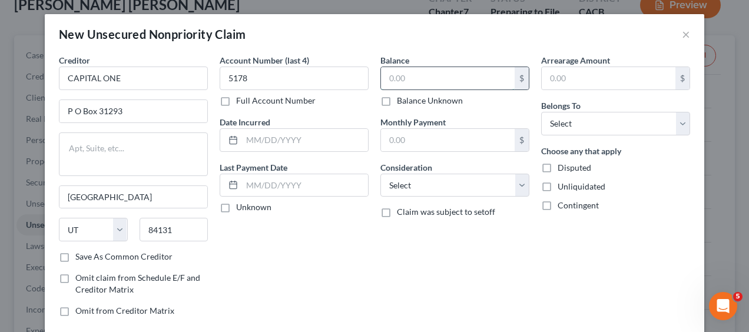
click at [411, 71] on input "text" at bounding box center [448, 78] width 134 height 22
type input "7"
type input "623"
click at [411, 143] on input "text" at bounding box center [448, 140] width 134 height 22
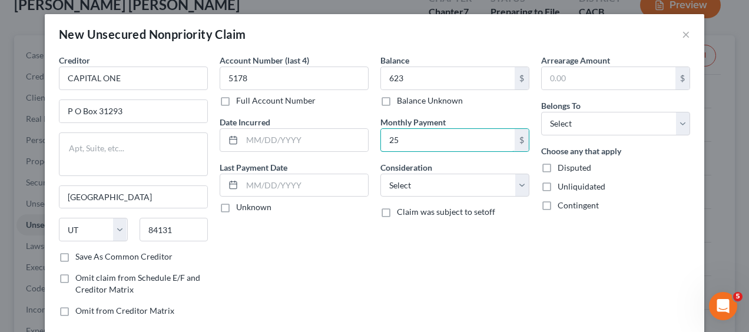
type input "25"
click at [236, 204] on label "Unknown" at bounding box center [253, 207] width 35 height 12
click at [241, 204] on input "Unknown" at bounding box center [245, 205] width 8 height 8
checkbox input "true"
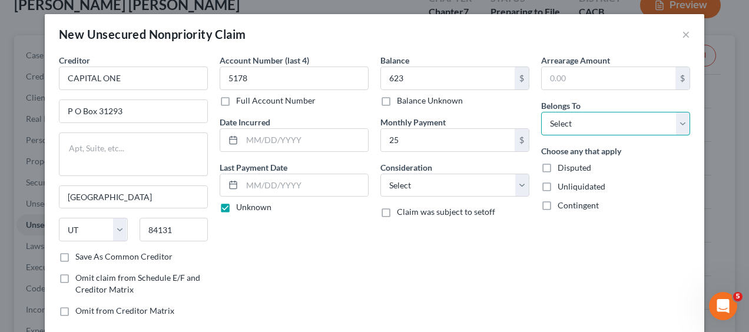
click at [677, 123] on select "Select Debtor 1 Only Debtor 2 Only Debtor 1 And Debtor 2 Only At Least One Of T…" at bounding box center [615, 124] width 149 height 24
select select "0"
click at [541, 112] on select "Select Debtor 1 Only Debtor 2 Only Debtor 1 And Debtor 2 Only At Least One Of T…" at bounding box center [615, 124] width 149 height 24
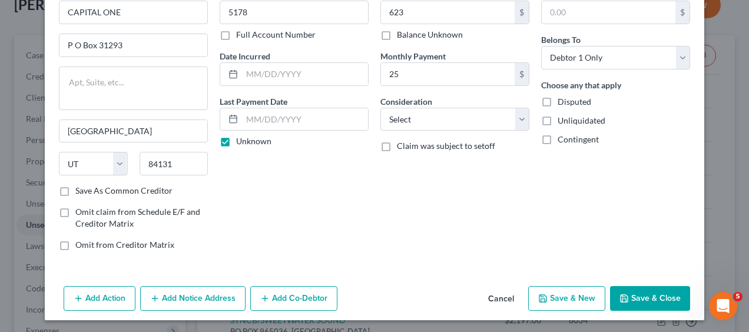
click at [552, 294] on button "Save & New" at bounding box center [566, 298] width 77 height 25
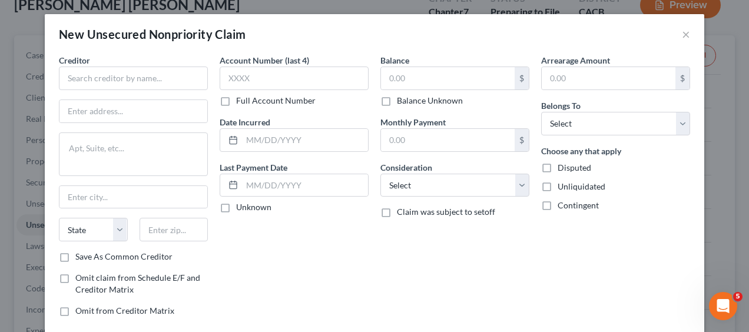
type input "623.00"
type input "25.00"
click at [403, 79] on input "text" at bounding box center [448, 78] width 134 height 22
paste input "$1,214"
type input "1,214"
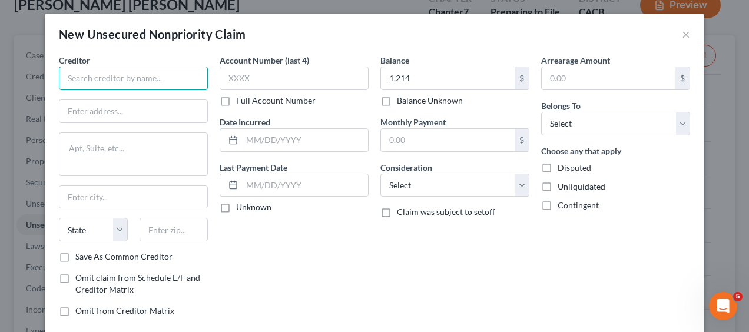
click at [165, 80] on input "text" at bounding box center [133, 79] width 149 height 24
paste input "CREDIT ONE BANK"
type input "CREDIT ONE BANK"
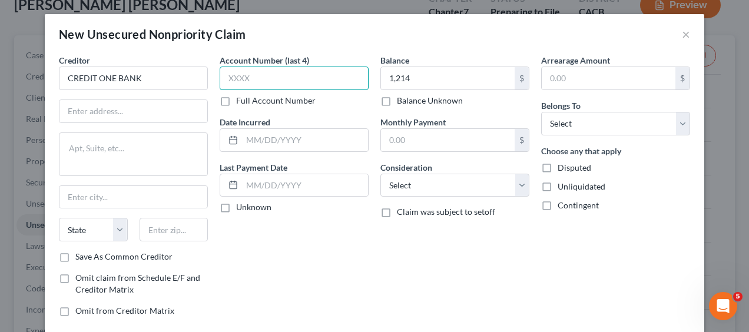
click at [278, 78] on input "text" at bounding box center [294, 79] width 149 height 24
click at [253, 79] on input "text" at bounding box center [294, 79] width 149 height 24
paste input "4447"
type input "4447"
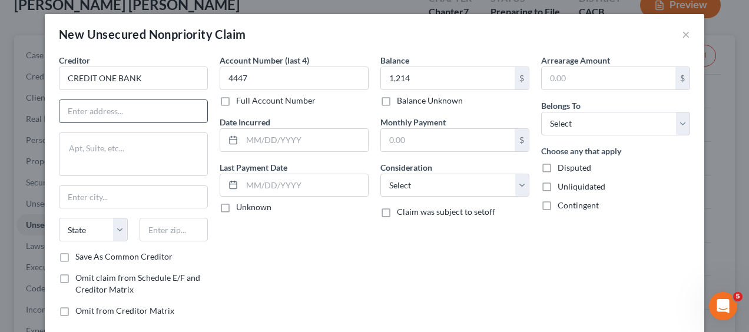
click at [112, 109] on input "text" at bounding box center [133, 111] width 148 height 22
click at [112, 113] on input "text" at bounding box center [133, 111] width 148 height 22
paste input "PO BOX 98872"
type input "PO BOX 98872"
click at [98, 198] on input "text" at bounding box center [133, 197] width 148 height 22
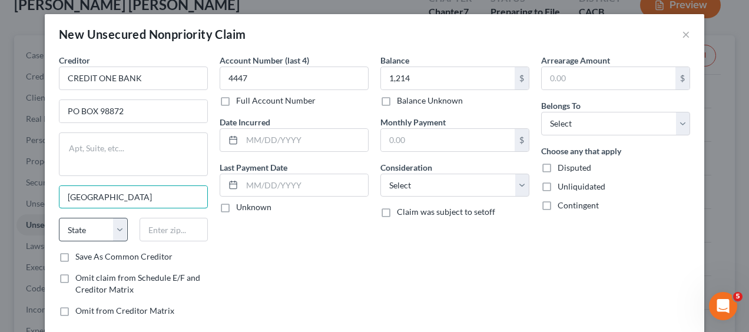
type input "[GEOGRAPHIC_DATA]"
click at [111, 230] on select "State [US_STATE] AK AR AZ CA CO CT DE DC [GEOGRAPHIC_DATA] [GEOGRAPHIC_DATA] GU…" at bounding box center [93, 230] width 69 height 24
select select "31"
click at [59, 218] on select "State [US_STATE] AK AR AZ CA CO CT DE DC [GEOGRAPHIC_DATA] [GEOGRAPHIC_DATA] GU…" at bounding box center [93, 230] width 69 height 24
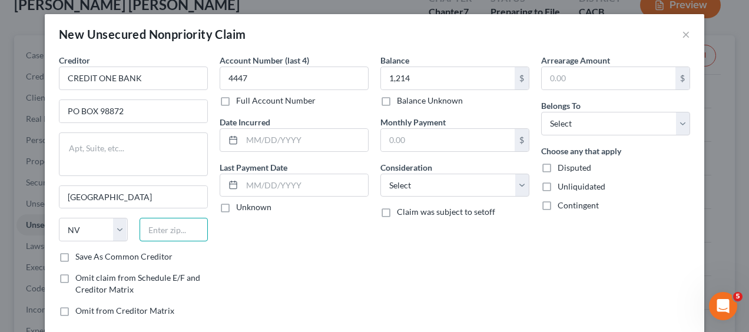
click at [168, 227] on input "text" at bounding box center [173, 230] width 69 height 24
click at [165, 230] on input "text" at bounding box center [173, 230] width 69 height 24
type input "89193"
click at [236, 210] on label "Unknown" at bounding box center [253, 207] width 35 height 12
click at [241, 209] on input "Unknown" at bounding box center [245, 205] width 8 height 8
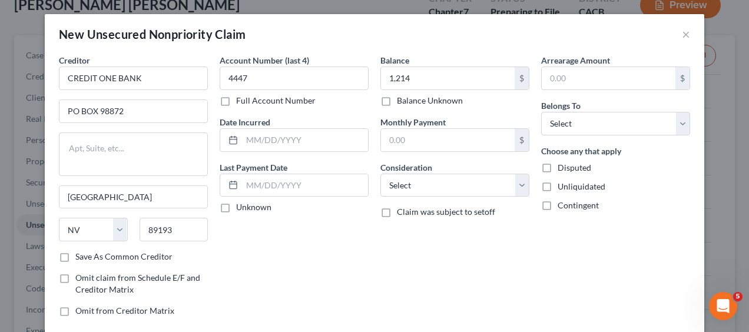
checkbox input "true"
click at [432, 137] on input "text" at bounding box center [448, 140] width 134 height 22
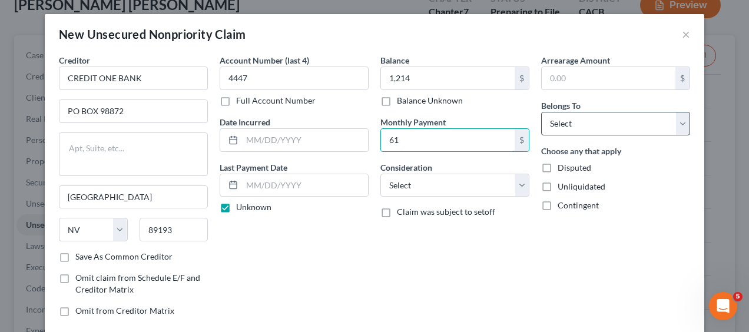
type input "61"
click at [673, 126] on select "Select Debtor 1 Only Debtor 2 Only Debtor 1 And Debtor 2 Only At Least One Of T…" at bounding box center [615, 124] width 149 height 24
select select "0"
click at [541, 112] on select "Select Debtor 1 Only Debtor 2 Only Debtor 1 And Debtor 2 Only At Least One Of T…" at bounding box center [615, 124] width 149 height 24
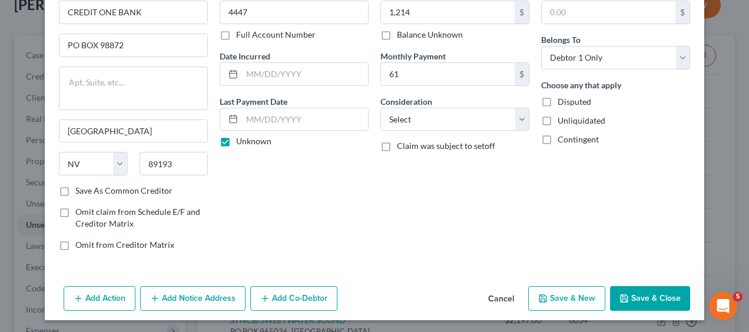
click at [553, 295] on button "Save & New" at bounding box center [566, 298] width 77 height 25
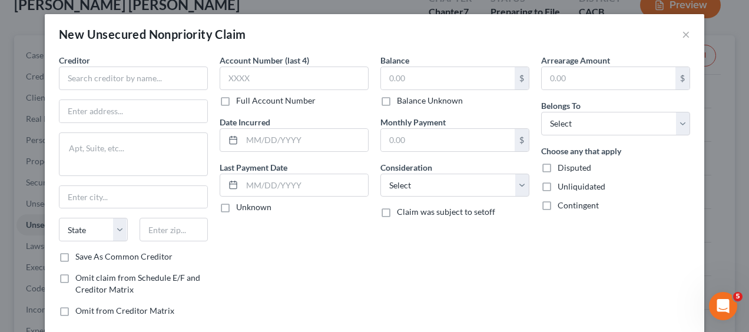
type input "1,214.00"
type input "61.00"
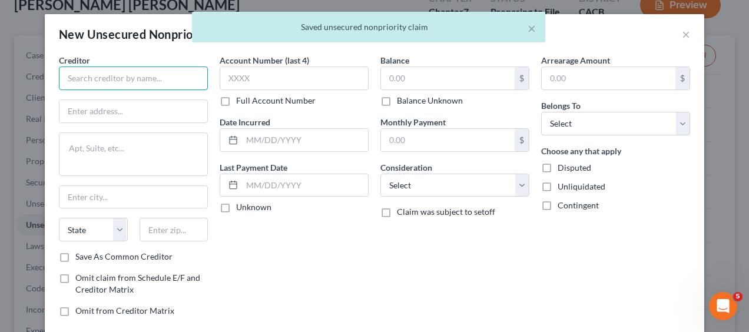
click at [145, 67] on input "text" at bounding box center [133, 79] width 149 height 24
click at [139, 72] on input "text" at bounding box center [133, 79] width 149 height 24
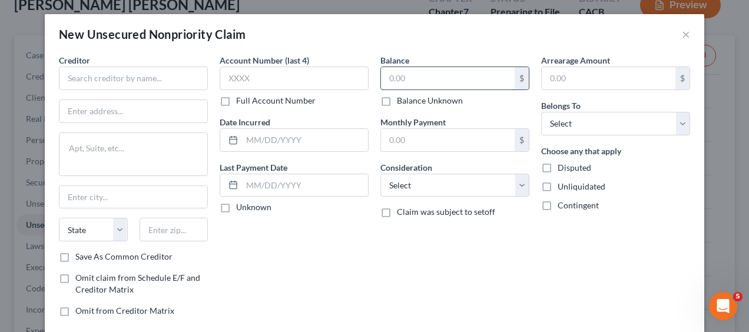
click at [418, 71] on input "text" at bounding box center [448, 78] width 134 height 22
paste input "e $71,644"
type input "71,644"
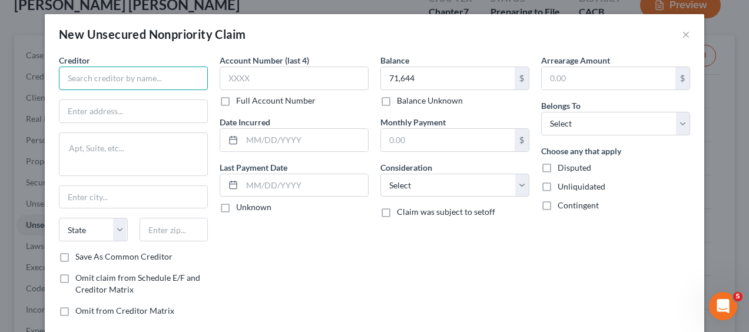
click at [133, 83] on input "text" at bounding box center [133, 79] width 149 height 24
click at [88, 80] on input "text" at bounding box center [133, 79] width 149 height 24
paste input "LOGIX FCU"
type input "LOGIX FCU"
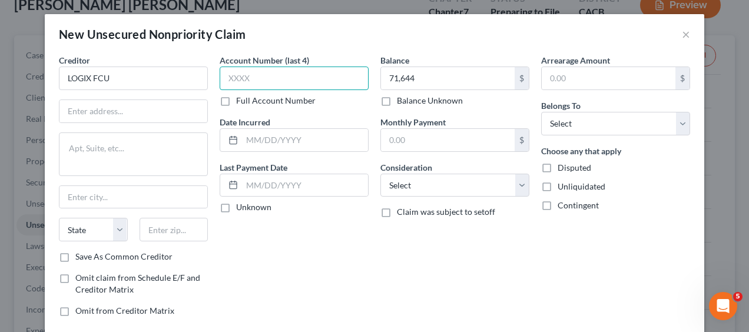
click at [268, 81] on input "text" at bounding box center [294, 79] width 149 height 24
paste input "4459"
type input "4459"
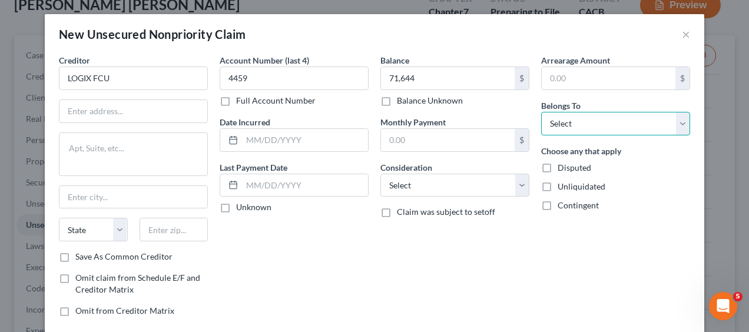
click at [684, 125] on select "Select Debtor 1 Only Debtor 2 Only Debtor 1 And Debtor 2 Only At Least One Of T…" at bounding box center [615, 124] width 149 height 24
select select "0"
click at [541, 112] on select "Select Debtor 1 Only Debtor 2 Only Debtor 1 And Debtor 2 Only At Least One Of T…" at bounding box center [615, 124] width 149 height 24
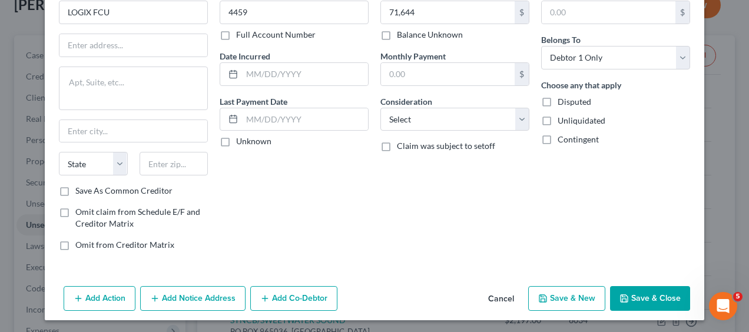
drag, startPoint x: 654, startPoint y: 147, endPoint x: 564, endPoint y: 299, distance: 176.8
click at [564, 299] on div "New Unsecured Nonpriority Claim × Creditor * LOGIX FCU State [US_STATE] AK AR A…" at bounding box center [374, 134] width 659 height 372
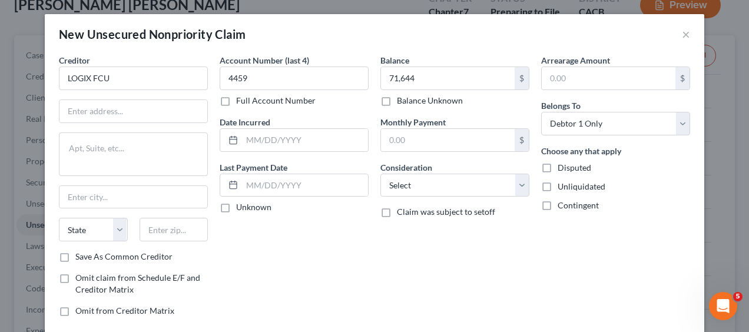
click at [236, 208] on label "Unknown" at bounding box center [253, 207] width 35 height 12
click at [241, 208] on input "Unknown" at bounding box center [245, 205] width 8 height 8
checkbox input "true"
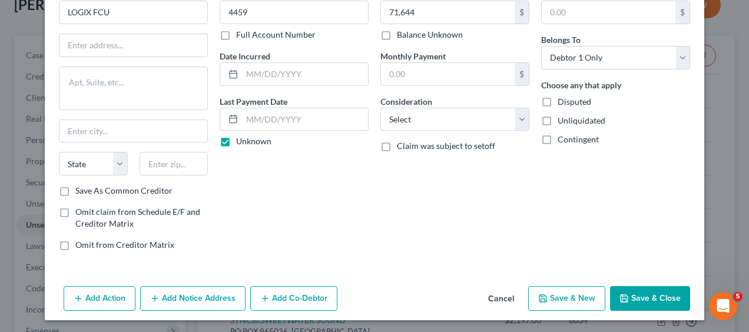
click at [576, 299] on button "Save & New" at bounding box center [566, 298] width 77 height 25
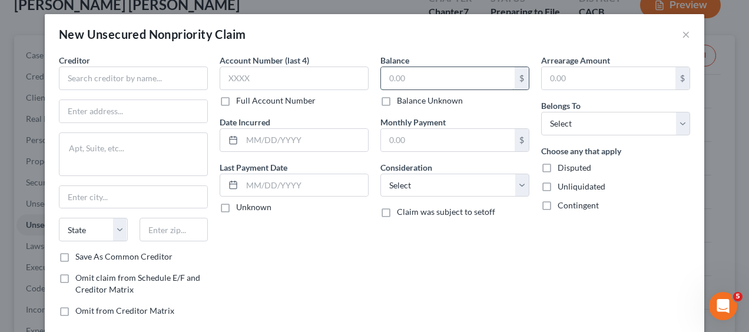
click at [410, 79] on input "text" at bounding box center [448, 78] width 134 height 22
paste input "$33,599"
type input "33,599"
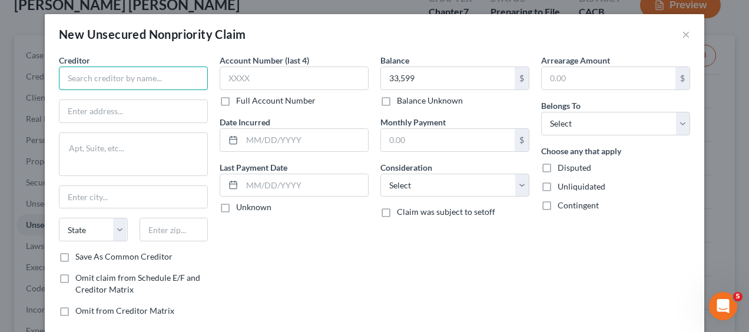
click at [135, 73] on input "text" at bounding box center [133, 79] width 149 height 24
click at [81, 78] on input "text" at bounding box center [133, 79] width 149 height 24
paste input "SERVICE FINANCE CO LLC"
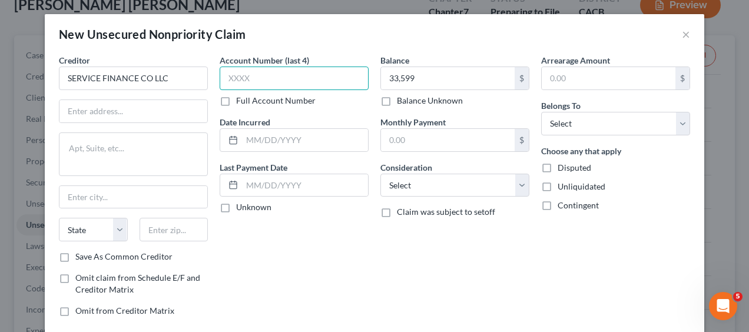
click at [298, 81] on input "text" at bounding box center [294, 79] width 149 height 24
type input "SERVICE FINANCE CO LLC"
click at [262, 78] on input "text" at bounding box center [294, 79] width 149 height 24
paste input "3030"
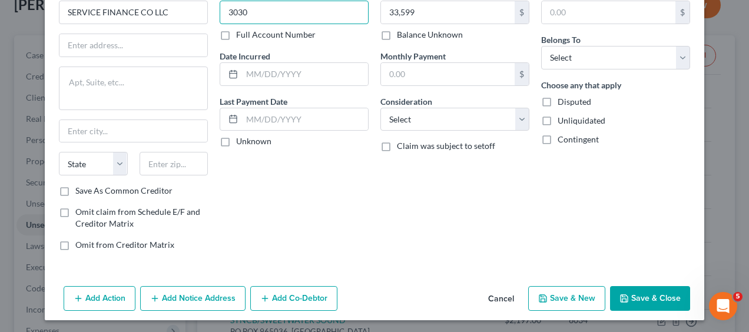
type input "3030"
click at [236, 142] on label "Unknown" at bounding box center [253, 141] width 35 height 12
click at [241, 142] on input "Unknown" at bounding box center [245, 139] width 8 height 8
checkbox input "true"
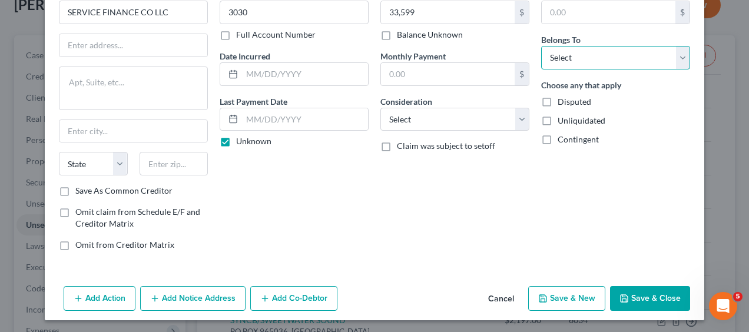
click at [683, 56] on select "Select Debtor 1 Only Debtor 2 Only Debtor 1 And Debtor 2 Only At Least One Of T…" at bounding box center [615, 58] width 149 height 24
select select "0"
click at [541, 46] on select "Select Debtor 1 Only Debtor 2 Only Debtor 1 And Debtor 2 Only At Least One Of T…" at bounding box center [615, 58] width 149 height 24
click at [556, 290] on button "Save & New" at bounding box center [566, 298] width 77 height 25
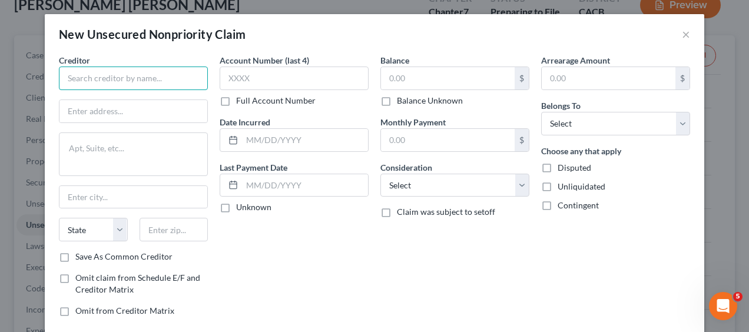
click at [74, 78] on input "text" at bounding box center [133, 79] width 149 height 24
paste input "SYNCB/GUITAR CENTER"
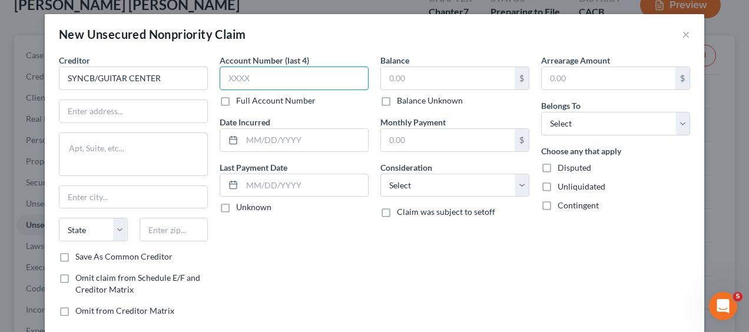
click at [232, 79] on input "text" at bounding box center [294, 79] width 149 height 24
type input "SYNCB/GUITAR CENTER"
click at [275, 75] on input "text" at bounding box center [294, 79] width 149 height 24
paste input "6020"
type input "6020"
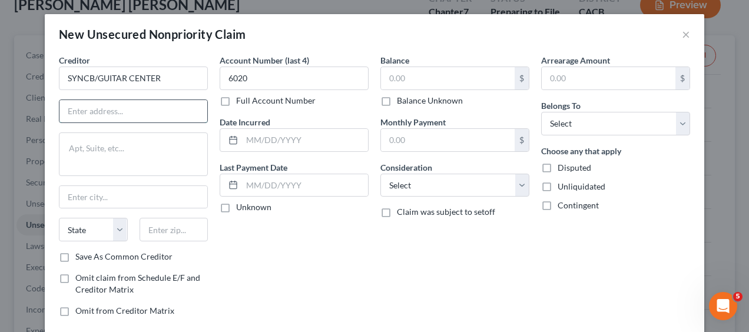
click at [126, 112] on input "text" at bounding box center [133, 111] width 148 height 22
paste input "PO BOX 965036"
type input "PO BOX 965036"
click at [97, 197] on input "text" at bounding box center [133, 197] width 148 height 22
type input "Orlando"
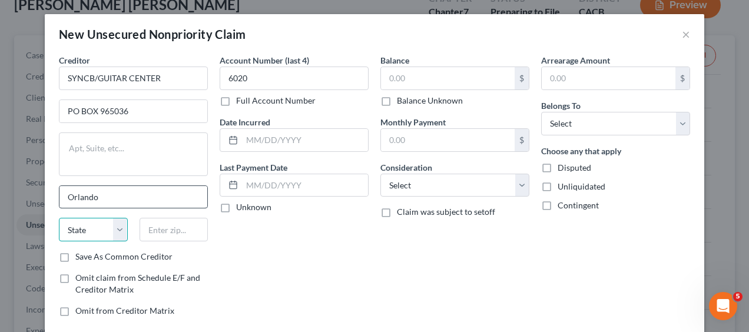
select select "9"
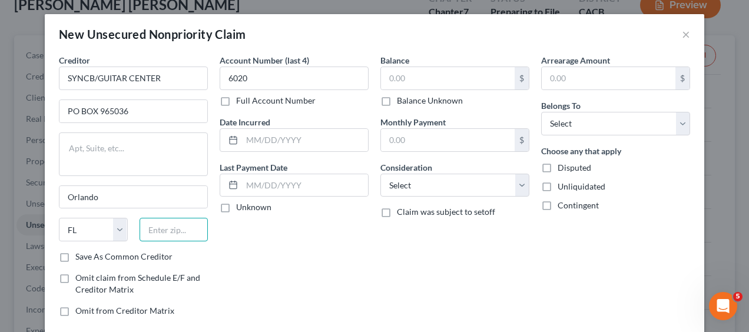
click at [184, 228] on input "text" at bounding box center [173, 230] width 69 height 24
type input "32896"
click at [236, 207] on label "Unknown" at bounding box center [253, 207] width 35 height 12
click at [241, 207] on input "Unknown" at bounding box center [245, 205] width 8 height 8
checkbox input "true"
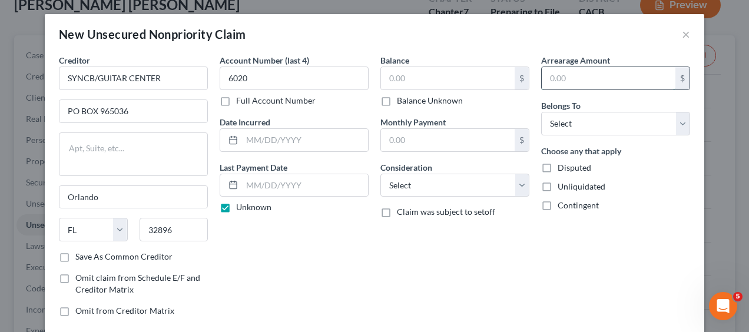
click at [603, 71] on input "text" at bounding box center [608, 78] width 134 height 22
click at [474, 85] on input "text" at bounding box center [448, 78] width 134 height 22
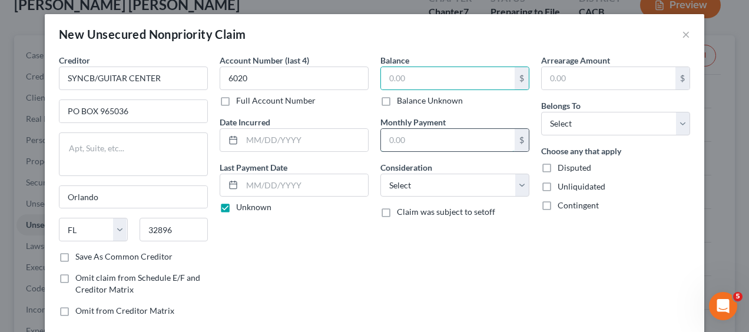
click at [413, 132] on input "text" at bounding box center [448, 140] width 134 height 22
type input "175"
click at [412, 77] on input "text" at bounding box center [448, 78] width 134 height 22
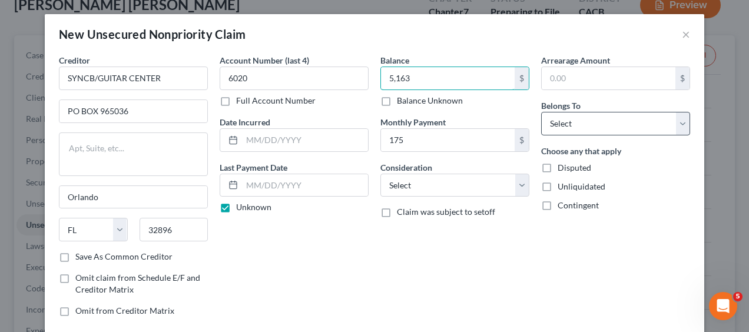
type input "5,163"
click at [678, 123] on select "Select Debtor 1 Only Debtor 2 Only Debtor 1 And Debtor 2 Only At Least One Of T…" at bounding box center [615, 124] width 149 height 24
select select "0"
click at [541, 112] on select "Select Debtor 1 Only Debtor 2 Only Debtor 1 And Debtor 2 Only At Least One Of T…" at bounding box center [615, 124] width 149 height 24
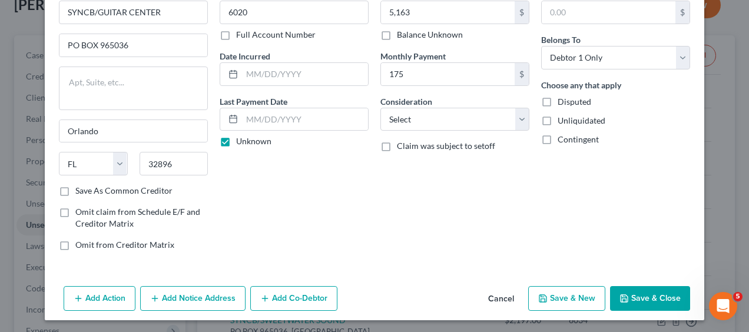
click at [576, 292] on button "Save & New" at bounding box center [566, 298] width 77 height 25
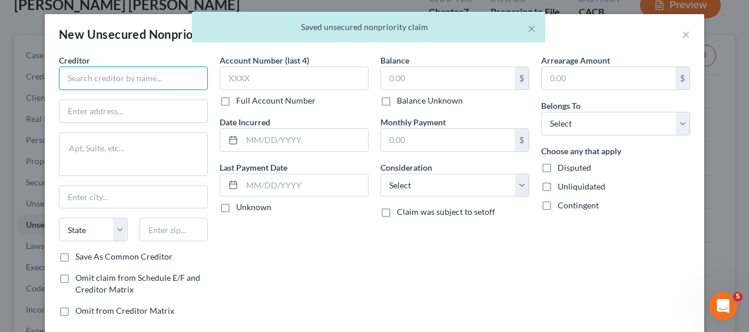
click at [141, 77] on input "text" at bounding box center [133, 79] width 149 height 24
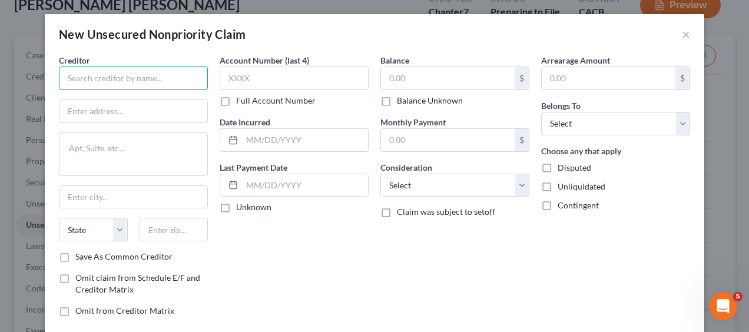
click at [141, 76] on input "text" at bounding box center [133, 79] width 149 height 24
paste input "SYNCB/HARBOR"
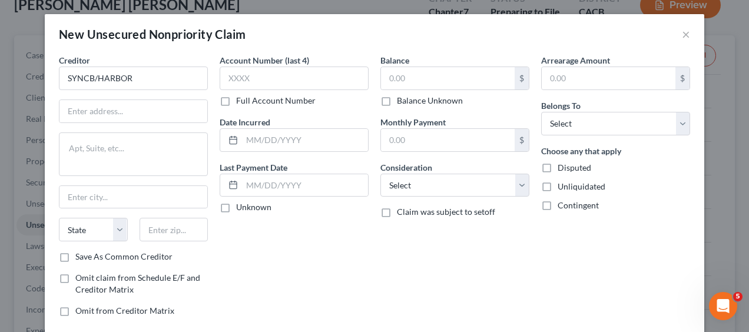
type input "SYNCB/HARBOR"
click at [334, 82] on input "text" at bounding box center [294, 79] width 149 height 24
paste input "6044"
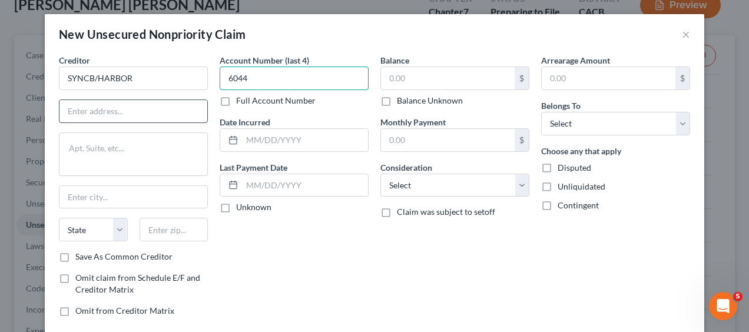
type input "6044"
click at [85, 109] on input "text" at bounding box center [133, 111] width 148 height 22
click at [115, 109] on input "text" at bounding box center [133, 111] width 148 height 22
paste input "PO BOX 71746"
type input "PO BOX 71746"
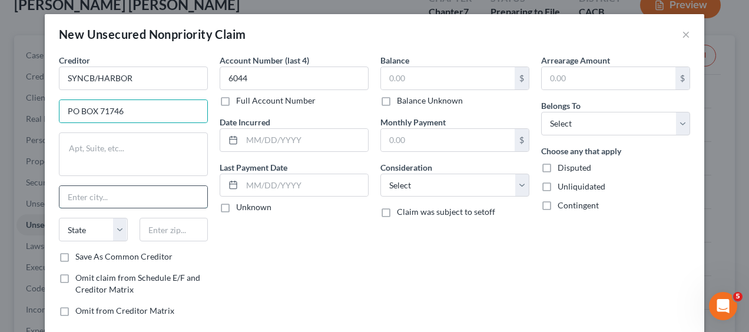
click at [102, 201] on input "text" at bounding box center [133, 197] width 148 height 22
paste input "[GEOGRAPHIC_DATA]"
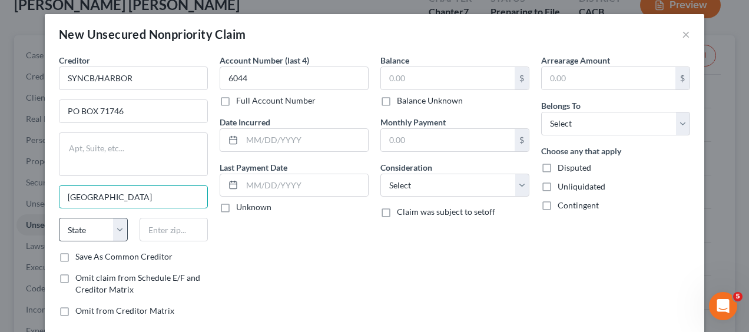
type input "[GEOGRAPHIC_DATA]"
click at [109, 225] on select "State [US_STATE] AK AR AZ CA CO CT DE DC [GEOGRAPHIC_DATA] [GEOGRAPHIC_DATA] GU…" at bounding box center [93, 230] width 69 height 24
select select "39"
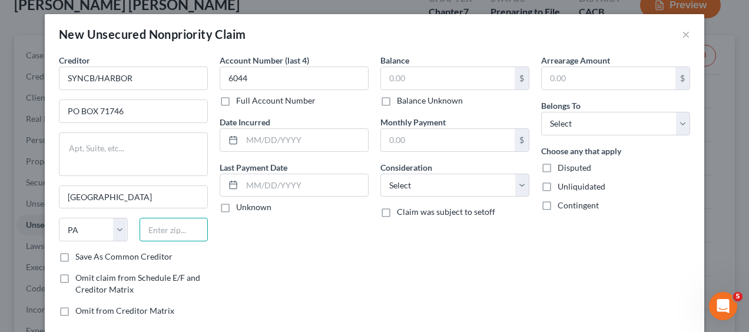
click at [178, 226] on input "text" at bounding box center [173, 230] width 69 height 24
type input "19176"
click at [236, 208] on label "Unknown" at bounding box center [253, 207] width 35 height 12
click at [241, 208] on input "Unknown" at bounding box center [245, 205] width 8 height 8
checkbox input "true"
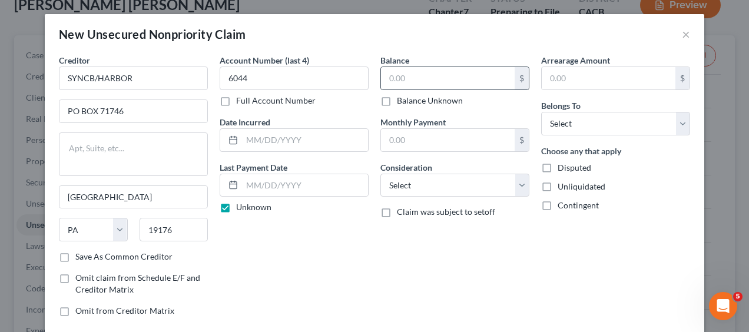
click at [436, 66] on div "Balance $ Balance Unknown Balance Undetermined $ Balance Unknown" at bounding box center [454, 80] width 149 height 52
click at [430, 81] on input "text" at bounding box center [448, 78] width 134 height 22
type input "1,053"
click at [416, 133] on input "text" at bounding box center [448, 140] width 134 height 22
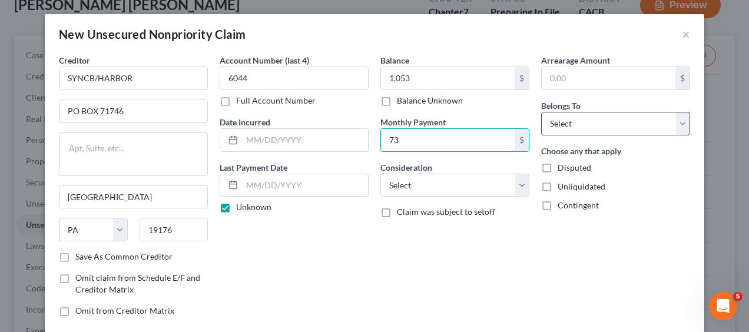
type input "73"
click at [672, 126] on select "Select Debtor 1 Only Debtor 2 Only Debtor 1 And Debtor 2 Only At Least One Of T…" at bounding box center [615, 124] width 149 height 24
select select "0"
click at [541, 112] on select "Select Debtor 1 Only Debtor 2 Only Debtor 1 And Debtor 2 Only At Least One Of T…" at bounding box center [615, 124] width 149 height 24
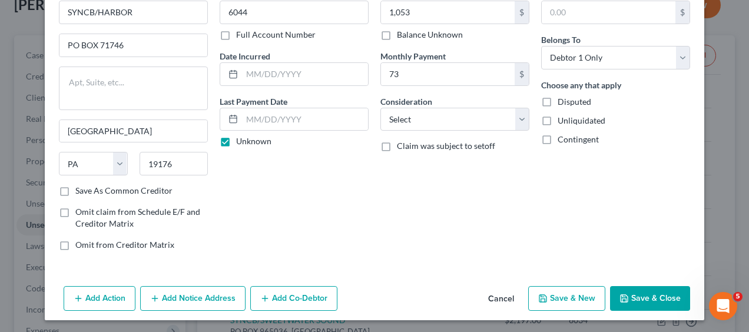
click at [553, 292] on button "Save & New" at bounding box center [566, 298] width 77 height 25
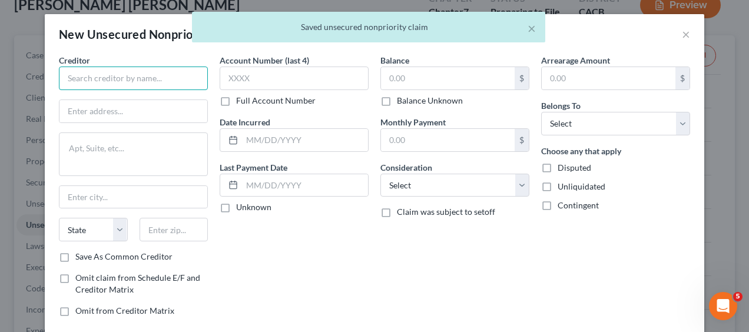
click at [145, 77] on input "text" at bounding box center [133, 79] width 149 height 24
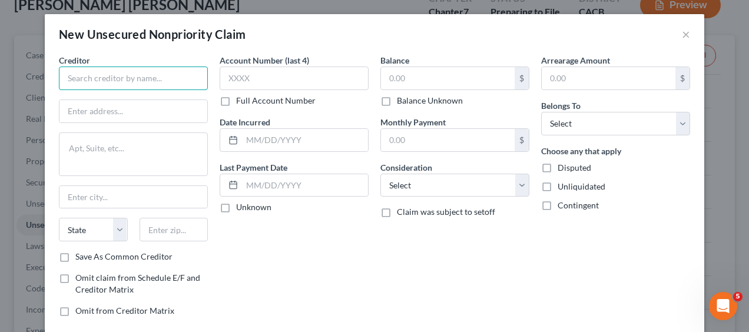
click at [109, 77] on input "text" at bounding box center [133, 79] width 149 height 24
paste input "SYNCB/[PERSON_NAME] INSTALLMENT"
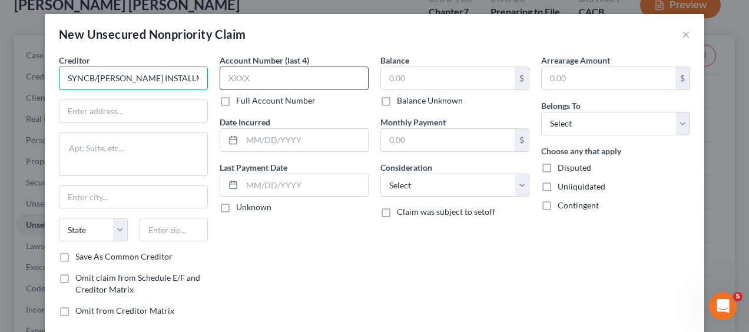
type input "SYNCB/[PERSON_NAME] INSTALLMENT"
click at [260, 78] on input "text" at bounding box center [294, 79] width 149 height 24
paste input "1900"
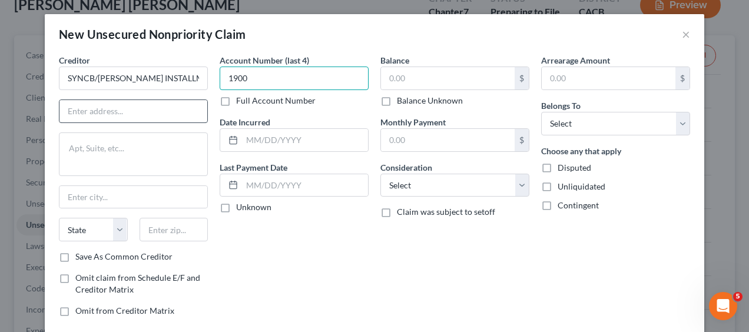
type input "1900"
click at [108, 111] on input "text" at bounding box center [133, 111] width 148 height 22
click at [134, 110] on input "text" at bounding box center [133, 111] width 148 height 22
paste input "PO Box 965001"
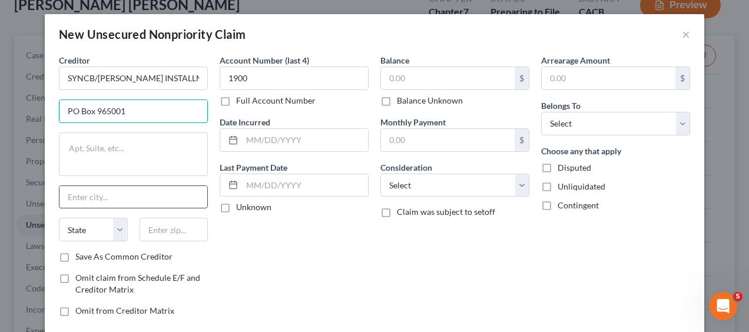
type input "PO Box 965001"
click at [59, 198] on input "text" at bounding box center [133, 197] width 148 height 22
type input "i"
type input "Orlando"
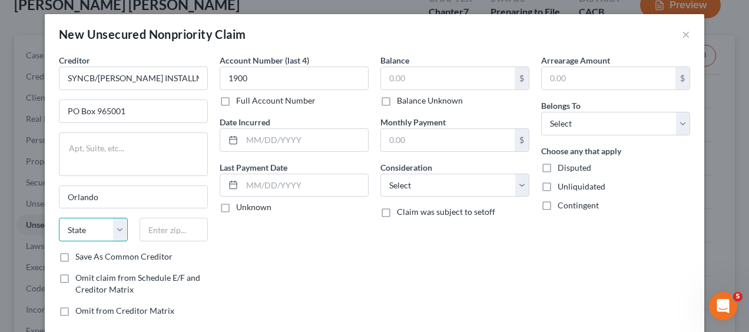
click at [117, 218] on select "State [US_STATE] AK AR AZ CA CO CT DE DC [GEOGRAPHIC_DATA] [GEOGRAPHIC_DATA] GU…" at bounding box center [93, 230] width 69 height 24
select select "9"
click at [147, 231] on input "text" at bounding box center [173, 230] width 69 height 24
type input "32896"
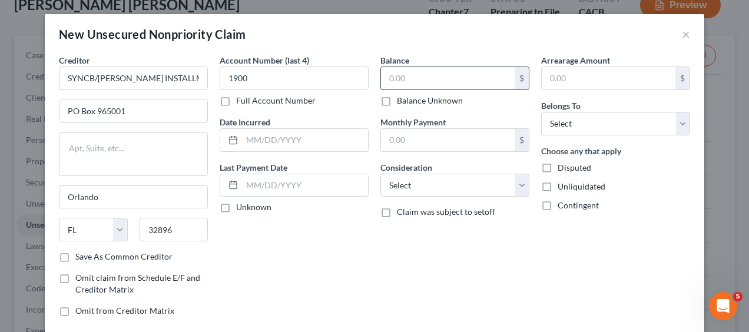
click at [414, 77] on input "text" at bounding box center [448, 78] width 134 height 22
type input "7,505"
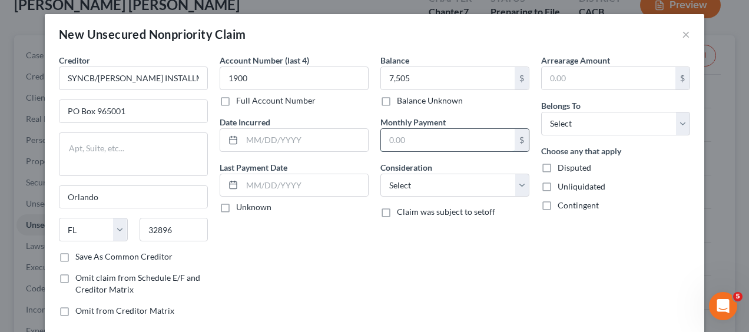
click at [439, 138] on input "text" at bounding box center [448, 140] width 134 height 22
type input "174"
click at [671, 119] on select "Select Debtor 1 Only Debtor 2 Only Debtor 1 And Debtor 2 Only At Least One Of T…" at bounding box center [615, 124] width 149 height 24
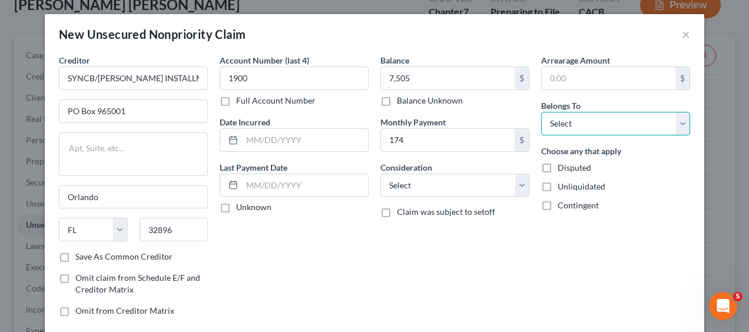
select select "0"
click at [541, 112] on select "Select Debtor 1 Only Debtor 2 Only Debtor 1 And Debtor 2 Only At Least One Of T…" at bounding box center [615, 124] width 149 height 24
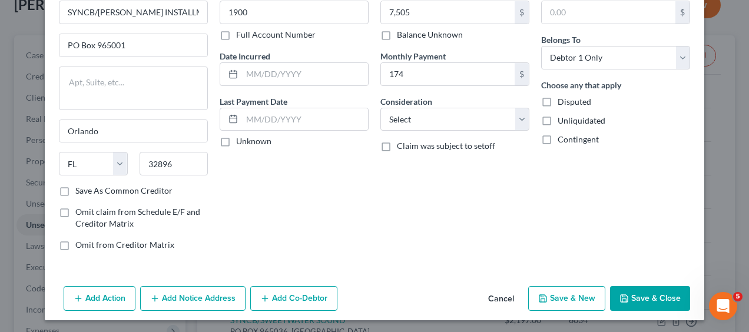
click at [566, 297] on button "Save & New" at bounding box center [566, 298] width 77 height 25
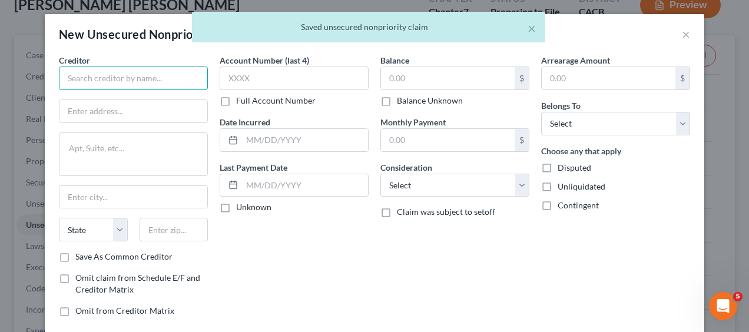
click at [96, 78] on input "text" at bounding box center [133, 79] width 149 height 24
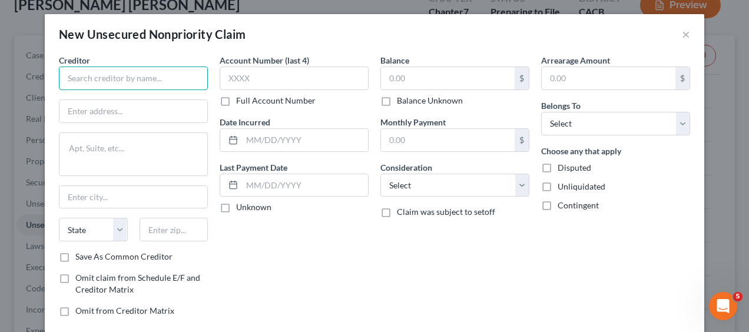
click at [141, 79] on input "text" at bounding box center [133, 79] width 149 height 24
paste input "SYNCB/VENMO"
type input "SYNCB/VENMO"
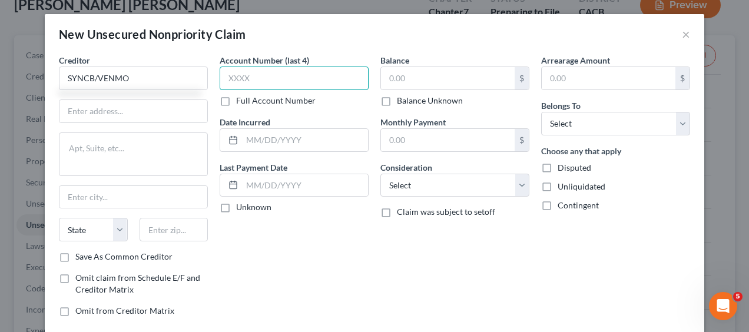
click at [253, 85] on input "text" at bounding box center [294, 79] width 149 height 24
paste input "4008"
type input "4008"
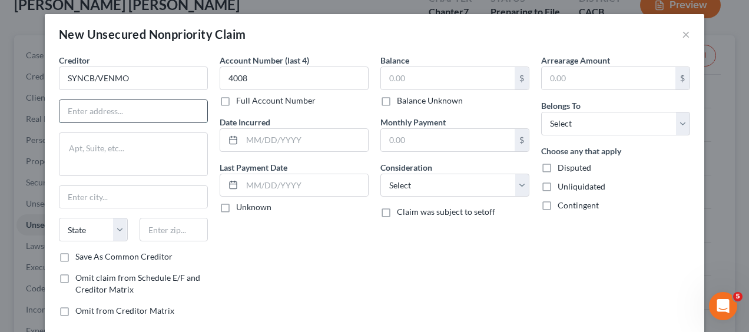
click at [108, 111] on input "text" at bounding box center [133, 111] width 148 height 22
paste input "PO BOX 71737"
type input "PO BOX 71737"
click at [71, 201] on input "text" at bounding box center [133, 197] width 148 height 22
paste input "[GEOGRAPHIC_DATA]"
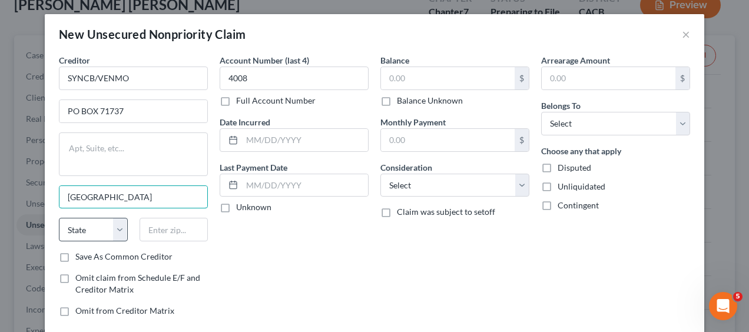
type input "[GEOGRAPHIC_DATA]"
click at [119, 227] on select "State [US_STATE] AK AR AZ CA CO CT DE DC [GEOGRAPHIC_DATA] [GEOGRAPHIC_DATA] GU…" at bounding box center [93, 230] width 69 height 24
select select "39"
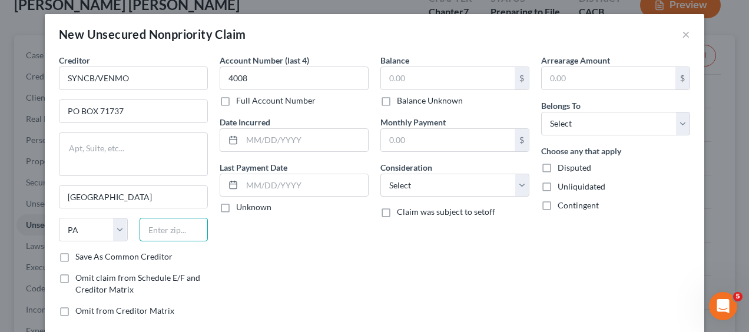
click at [164, 227] on input "text" at bounding box center [173, 230] width 69 height 24
type input "19176"
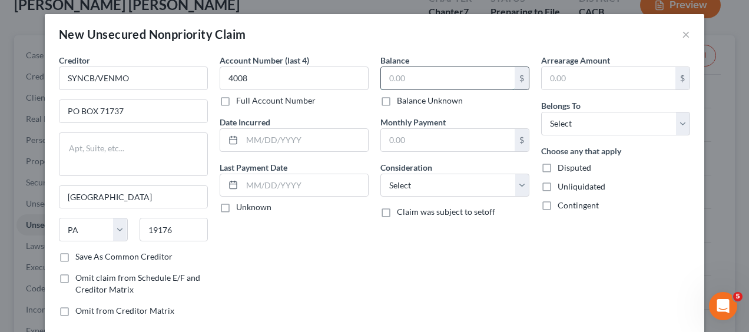
click at [476, 79] on input "text" at bounding box center [448, 78] width 134 height 22
type input "15,644"
click at [397, 138] on input "text" at bounding box center [448, 140] width 134 height 22
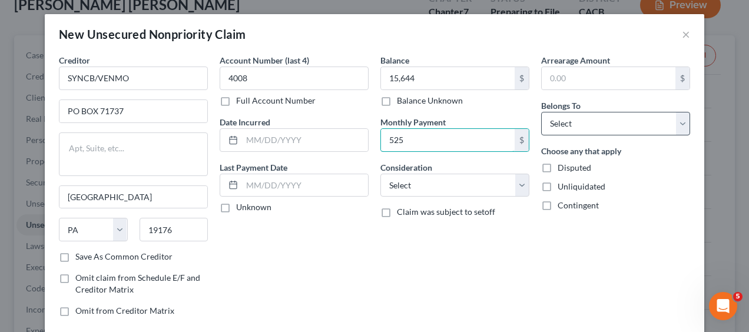
type input "525"
click at [677, 121] on select "Select Debtor 1 Only Debtor 2 Only Debtor 1 And Debtor 2 Only At Least One Of T…" at bounding box center [615, 124] width 149 height 24
select select "0"
click at [541, 112] on select "Select Debtor 1 Only Debtor 2 Only Debtor 1 And Debtor 2 Only At Least One Of T…" at bounding box center [615, 124] width 149 height 24
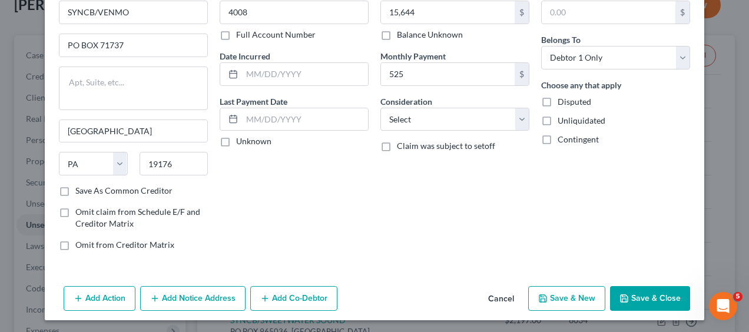
click at [553, 303] on button "Save & New" at bounding box center [566, 298] width 77 height 25
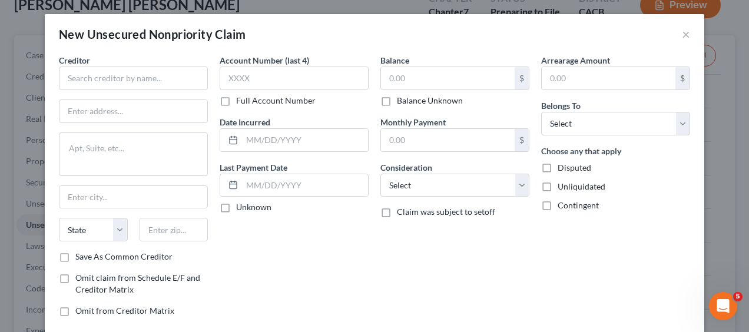
type input "15,644.00"
type input "525.00"
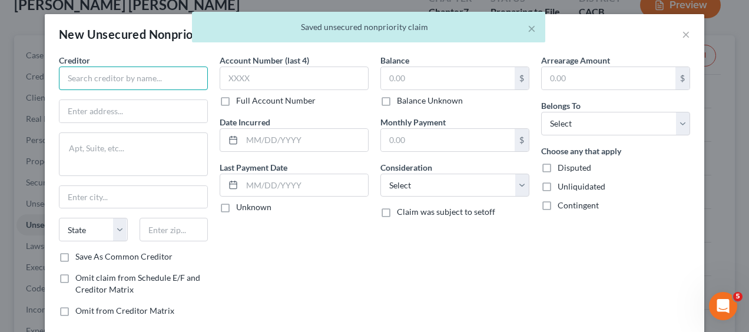
click at [128, 80] on input "text" at bounding box center [133, 79] width 149 height 24
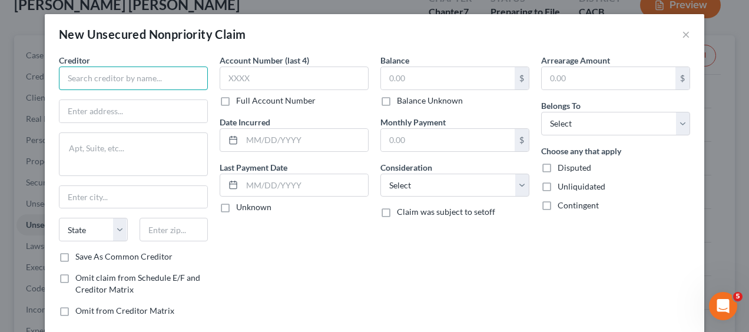
click at [140, 75] on input "text" at bounding box center [133, 79] width 149 height 24
paste input "WEBBANK/AVANT"
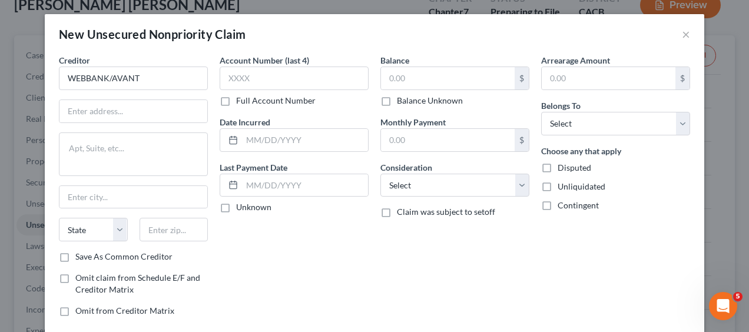
type input "WEBBANK/AVANT"
click at [303, 73] on input "text" at bounding box center [294, 79] width 149 height 24
paste input "1543"
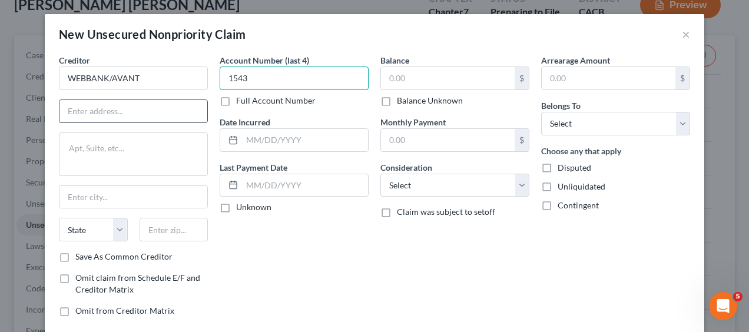
type input "1543"
click at [111, 109] on input "text" at bounding box center [133, 111] width 148 height 22
click at [129, 114] on input "text" at bounding box center [133, 111] width 148 height 22
paste input "[STREET_ADDRESS]"
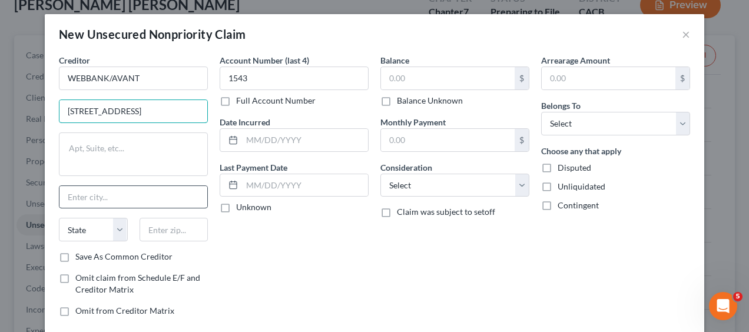
type input "[STREET_ADDRESS]"
click at [74, 193] on input "text" at bounding box center [133, 197] width 148 height 22
type input "c"
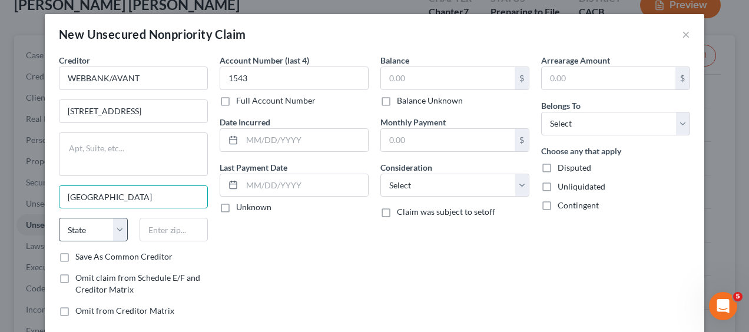
type input "[GEOGRAPHIC_DATA]"
click at [118, 228] on select "State [US_STATE] AK AR AZ CA CO CT DE DC [GEOGRAPHIC_DATA] [GEOGRAPHIC_DATA] GU…" at bounding box center [93, 230] width 69 height 24
select select "14"
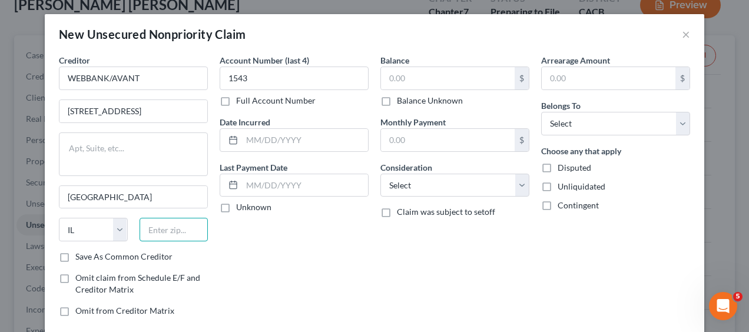
click at [164, 230] on input "text" at bounding box center [173, 230] width 69 height 24
type input "60654"
click at [236, 206] on label "Unknown" at bounding box center [253, 207] width 35 height 12
click at [241, 206] on input "Unknown" at bounding box center [245, 205] width 8 height 8
checkbox input "true"
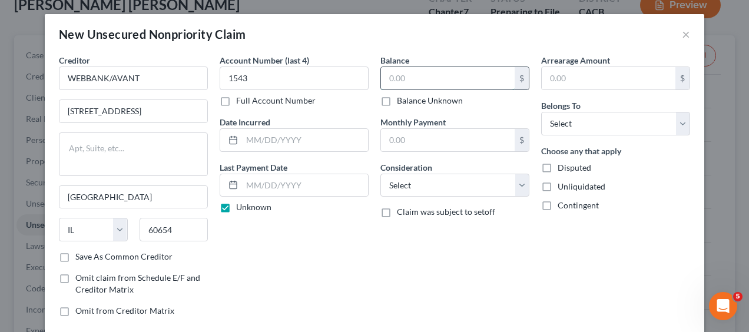
click at [480, 81] on input "text" at bounding box center [448, 78] width 134 height 22
type input "636"
click at [410, 144] on input "text" at bounding box center [448, 140] width 134 height 22
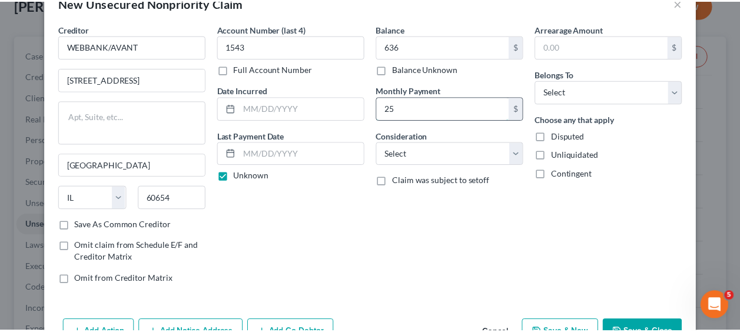
scroll to position [56, 0]
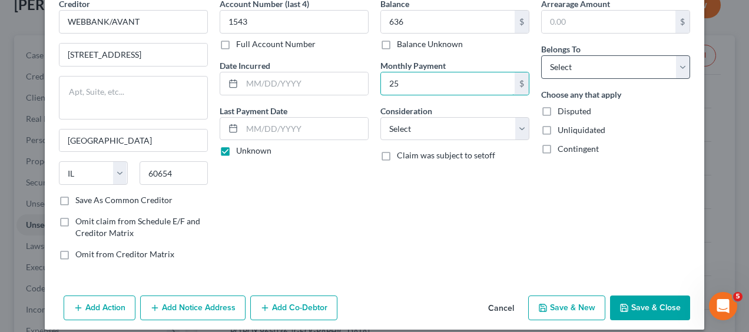
type input "25"
click at [671, 65] on select "Select Debtor 1 Only Debtor 2 Only Debtor 1 And Debtor 2 Only At Least One Of T…" at bounding box center [615, 67] width 149 height 24
select select "0"
click at [541, 55] on select "Select Debtor 1 Only Debtor 2 Only Debtor 1 And Debtor 2 Only At Least One Of T…" at bounding box center [615, 67] width 149 height 24
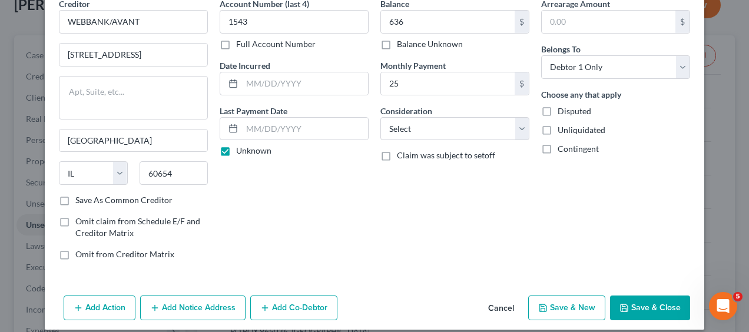
click at [576, 304] on button "Save & New" at bounding box center [566, 307] width 77 height 25
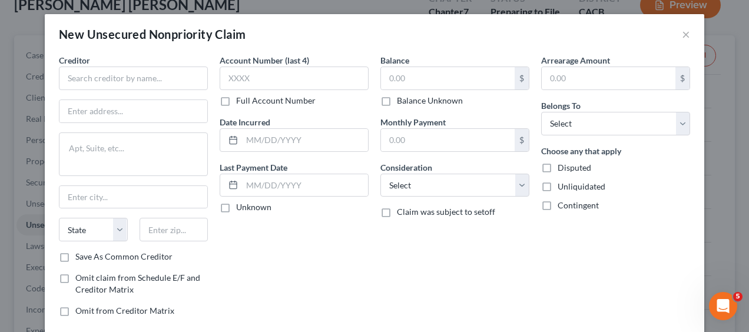
type input "636.00"
type input "25.00"
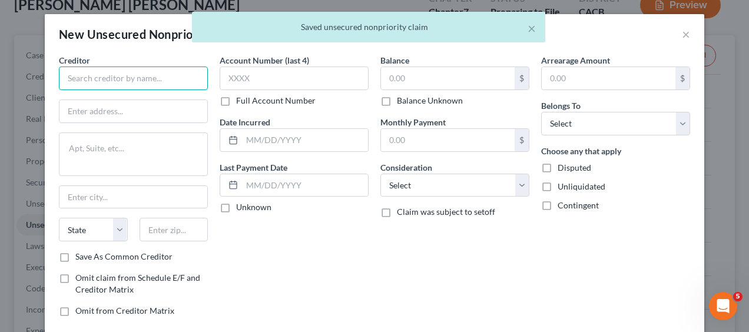
click at [123, 77] on input "text" at bounding box center [133, 79] width 149 height 24
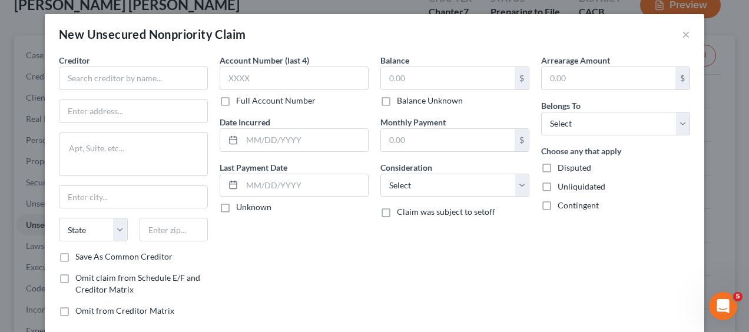
click at [685, 36] on div "New Unsecured Nonpriority Claim ×" at bounding box center [374, 34] width 659 height 40
click at [682, 35] on button "×" at bounding box center [686, 34] width 8 height 14
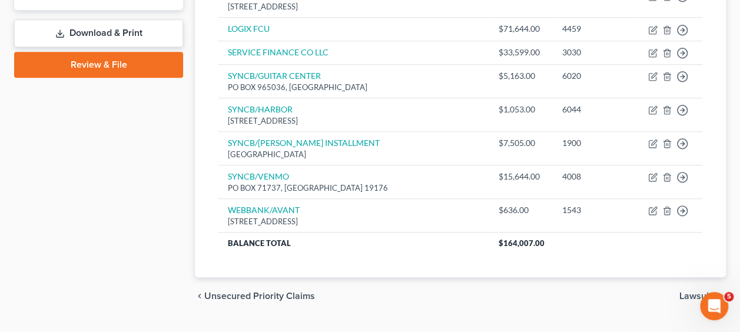
scroll to position [504, 0]
